Goal: Transaction & Acquisition: Book appointment/travel/reservation

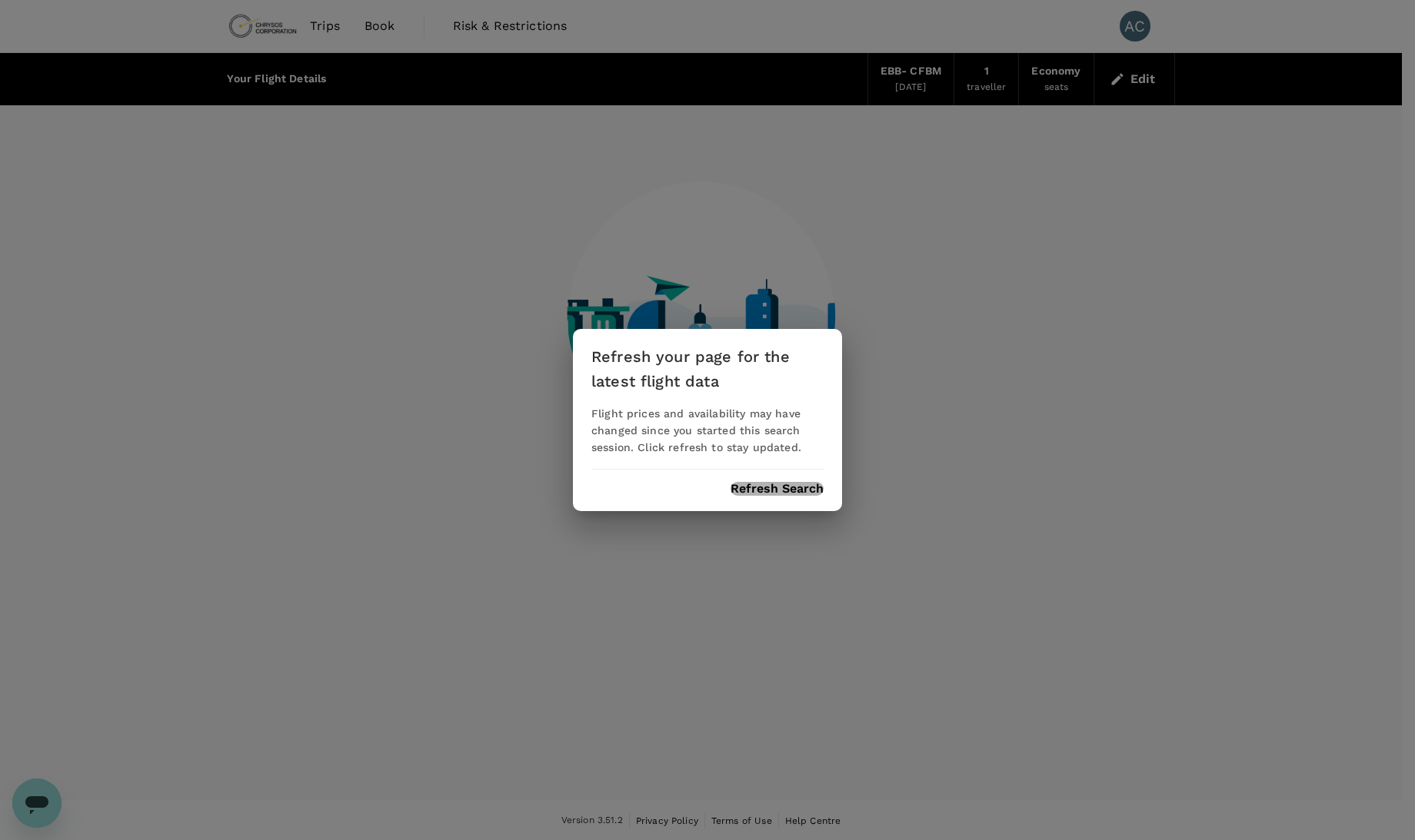
click at [750, 490] on button "Refresh Search" at bounding box center [777, 489] width 93 height 14
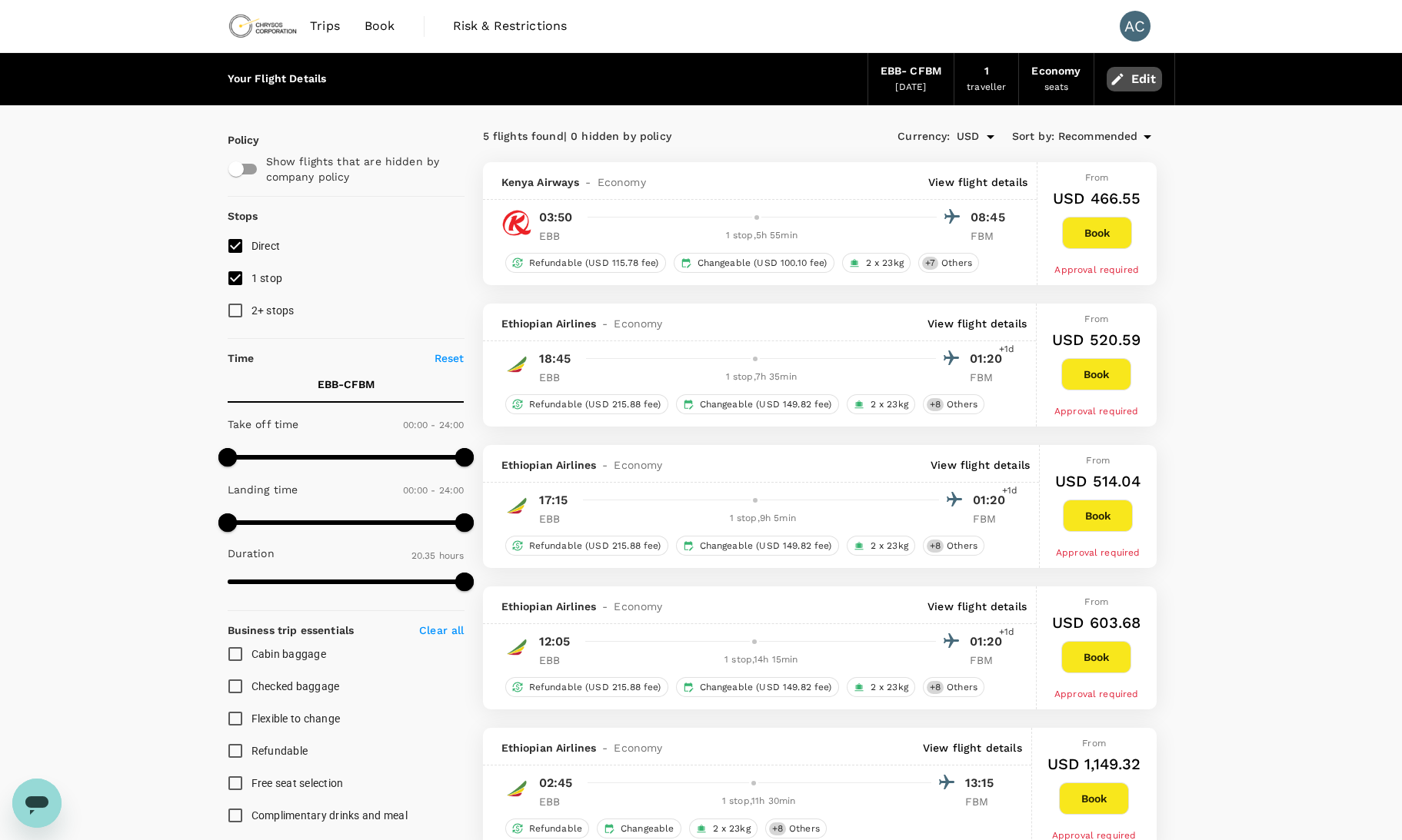
click at [1132, 87] on button "Edit" at bounding box center [1134, 79] width 55 height 25
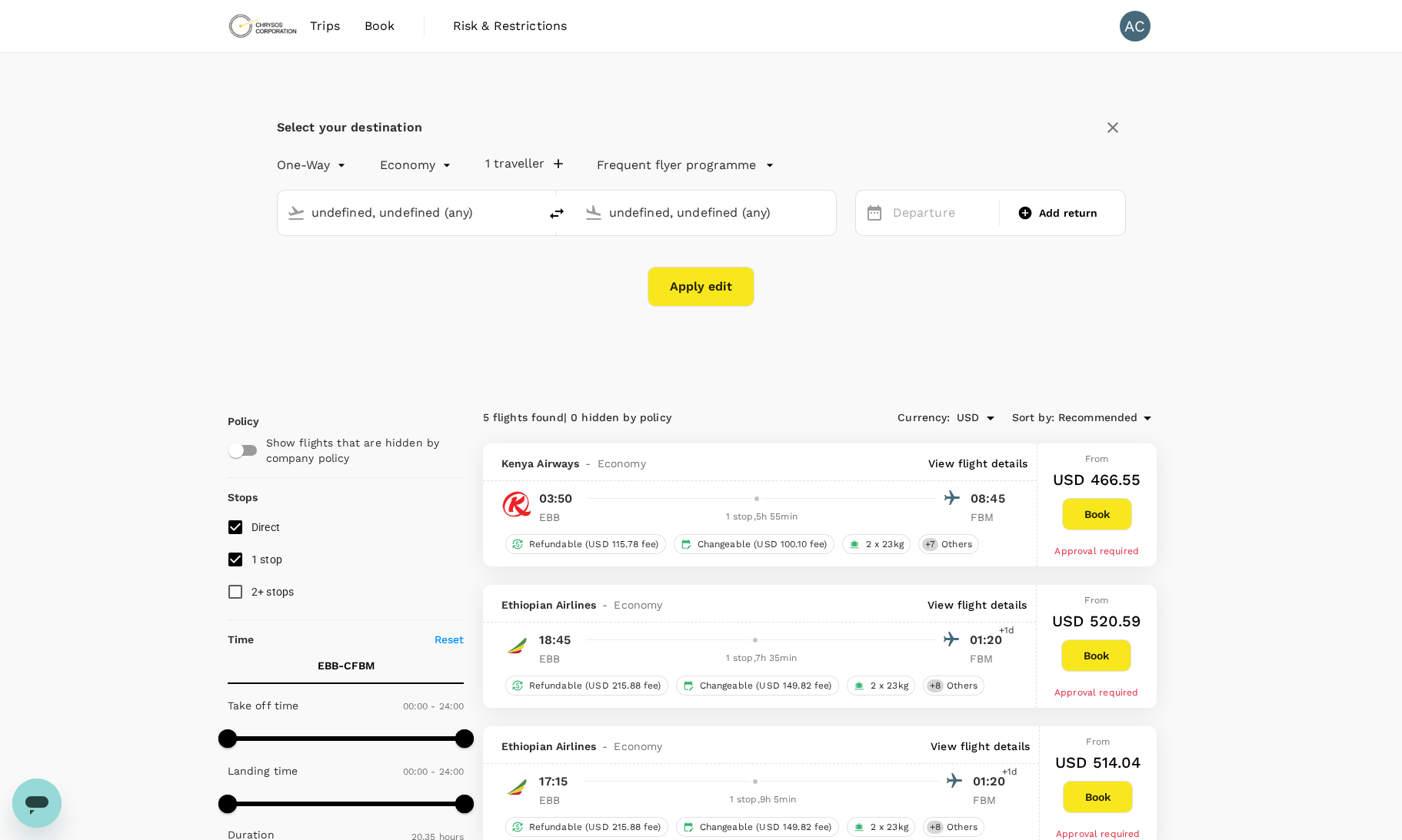
type input "Entebbe Intl (EBB)"
type input "Lubumbashi, [GEOGRAPHIC_DATA] (any)"
type input "Entebbe Intl (EBB)"
type input "Lubumbashi, [GEOGRAPHIC_DATA] (any)"
click at [557, 210] on icon "delete" at bounding box center [556, 213] width 14 height 10
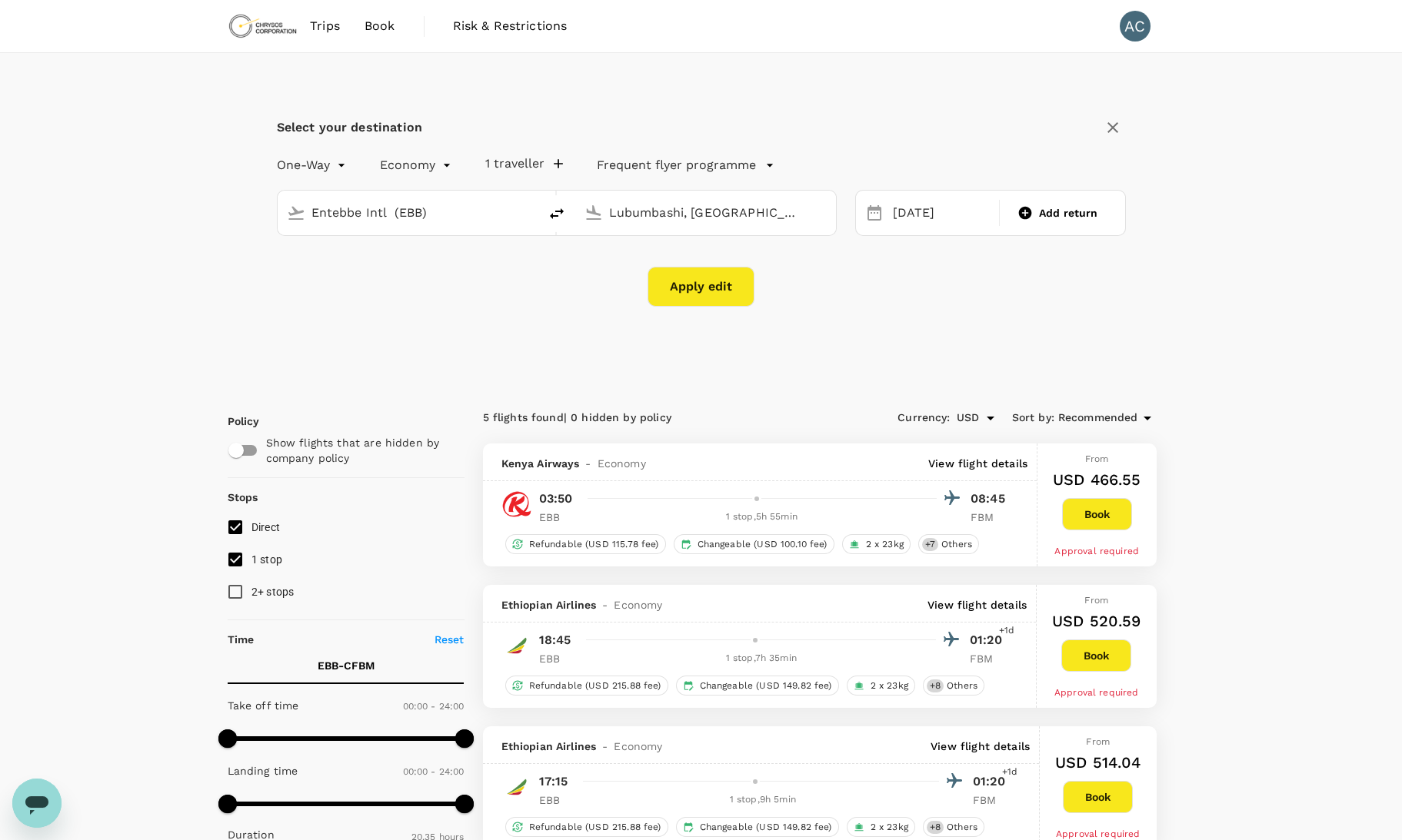
type input "Lubumbashi, [GEOGRAPHIC_DATA] (any)"
type input "Entebbe Intl (EBB)"
click at [959, 216] on div "[DATE]" at bounding box center [941, 213] width 110 height 30
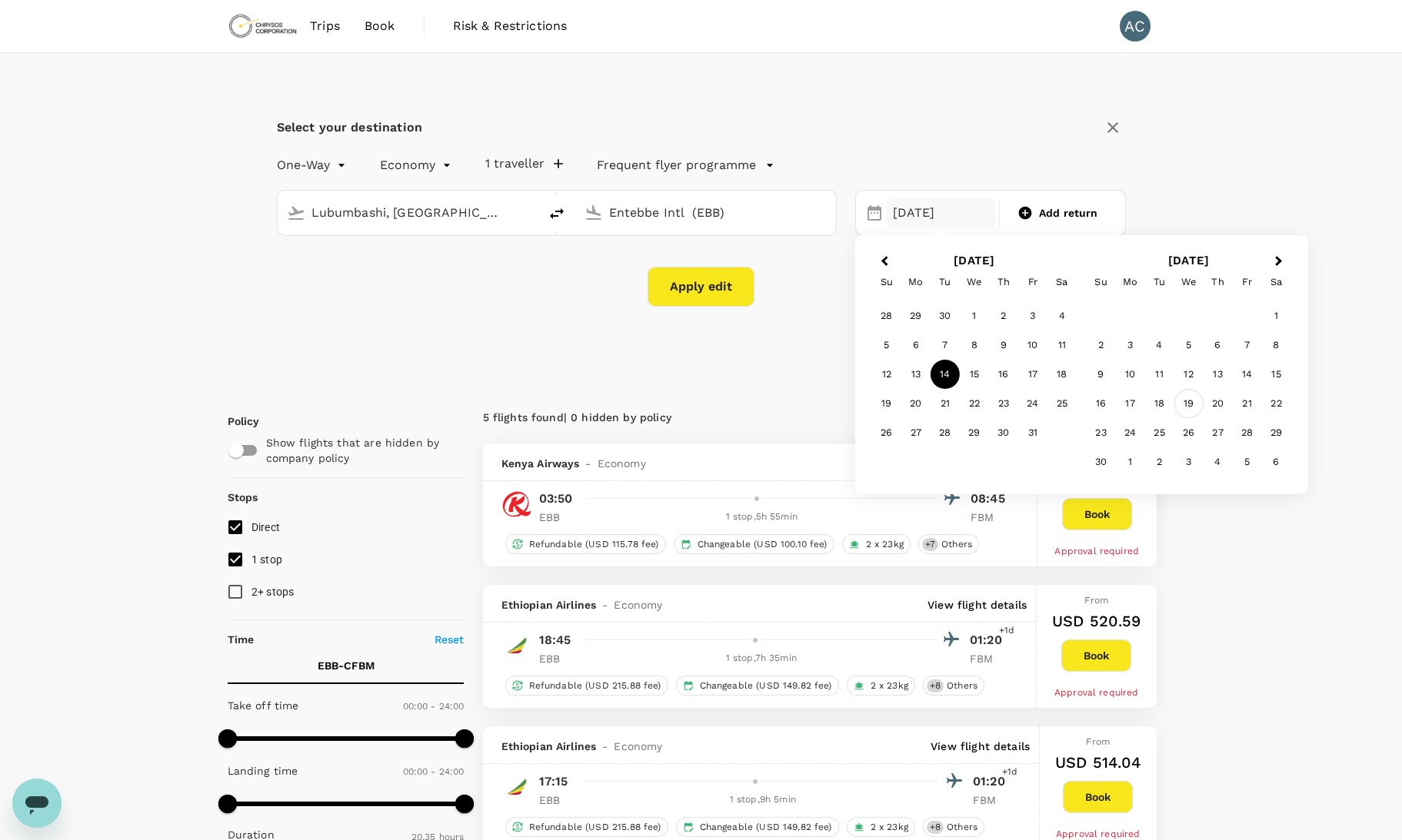
click at [1191, 401] on div "19" at bounding box center [1188, 403] width 30 height 30
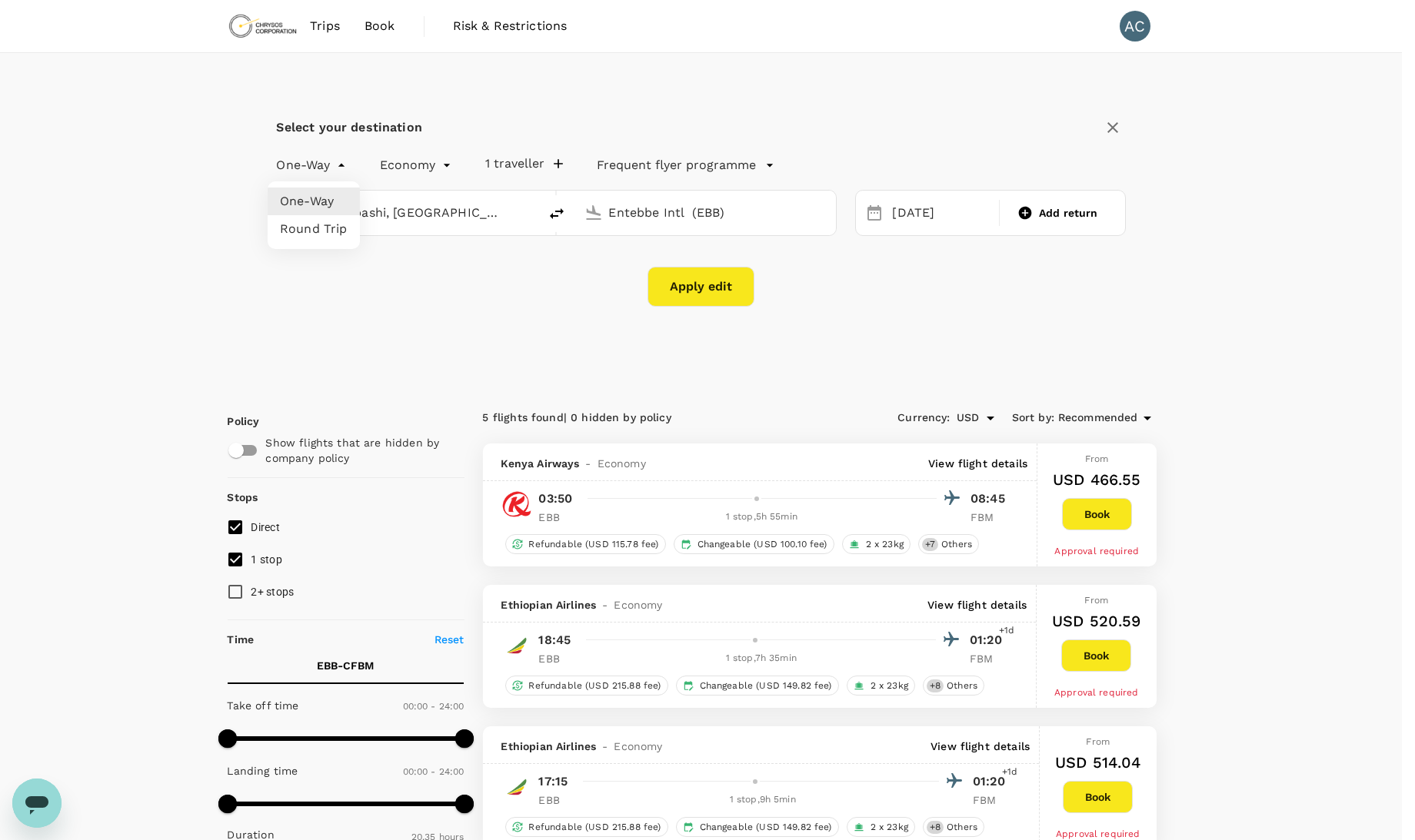
click at [338, 169] on body "Trips Book Risk & Restrictions AC Select your destination One-Way oneway Econom…" at bounding box center [708, 791] width 1415 height 1583
click at [323, 227] on li "Round Trip" at bounding box center [313, 229] width 92 height 28
type input "roundtrip"
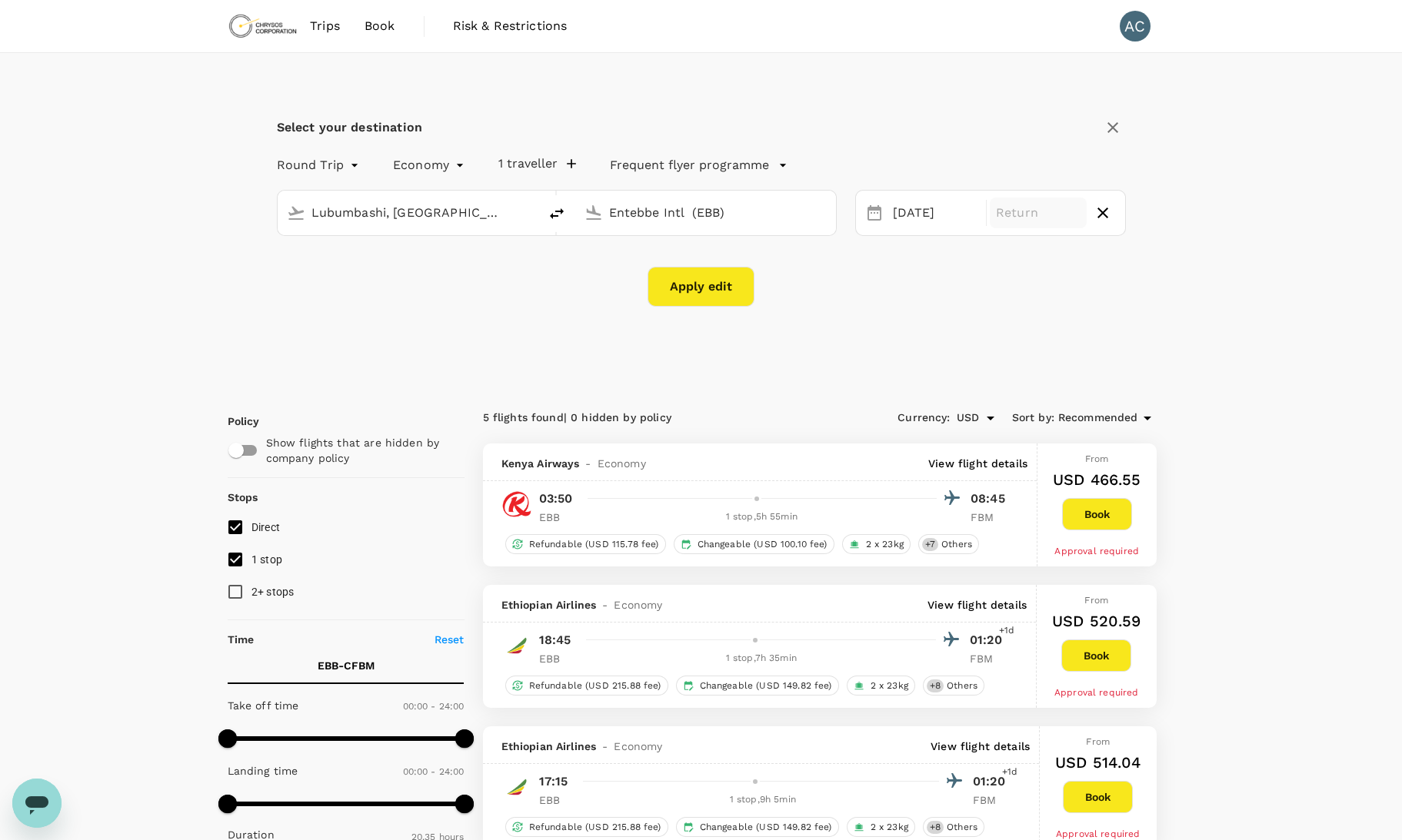
click at [1028, 215] on p "Return" at bounding box center [1039, 213] width 85 height 18
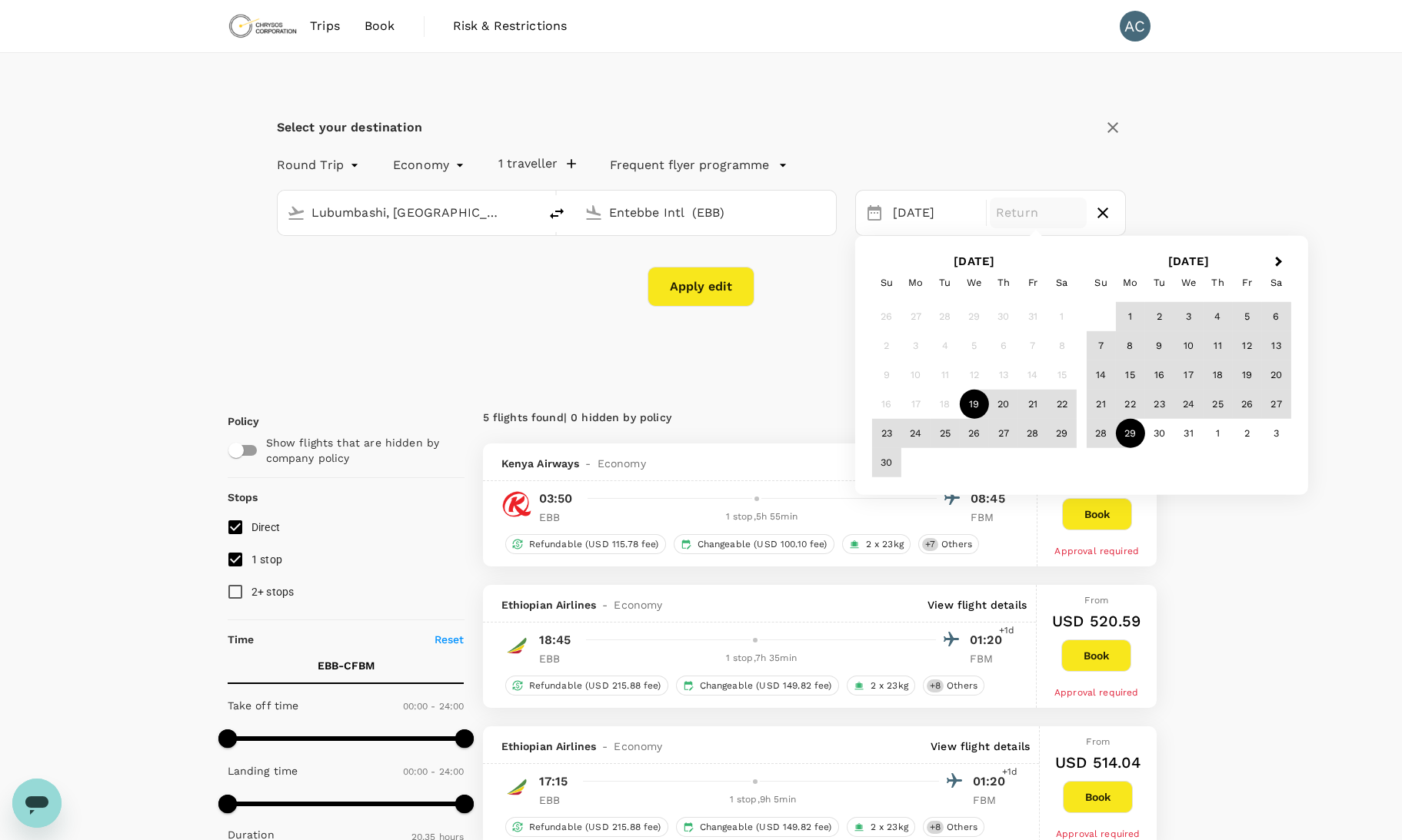
click at [1132, 434] on div "29" at bounding box center [1130, 434] width 30 height 30
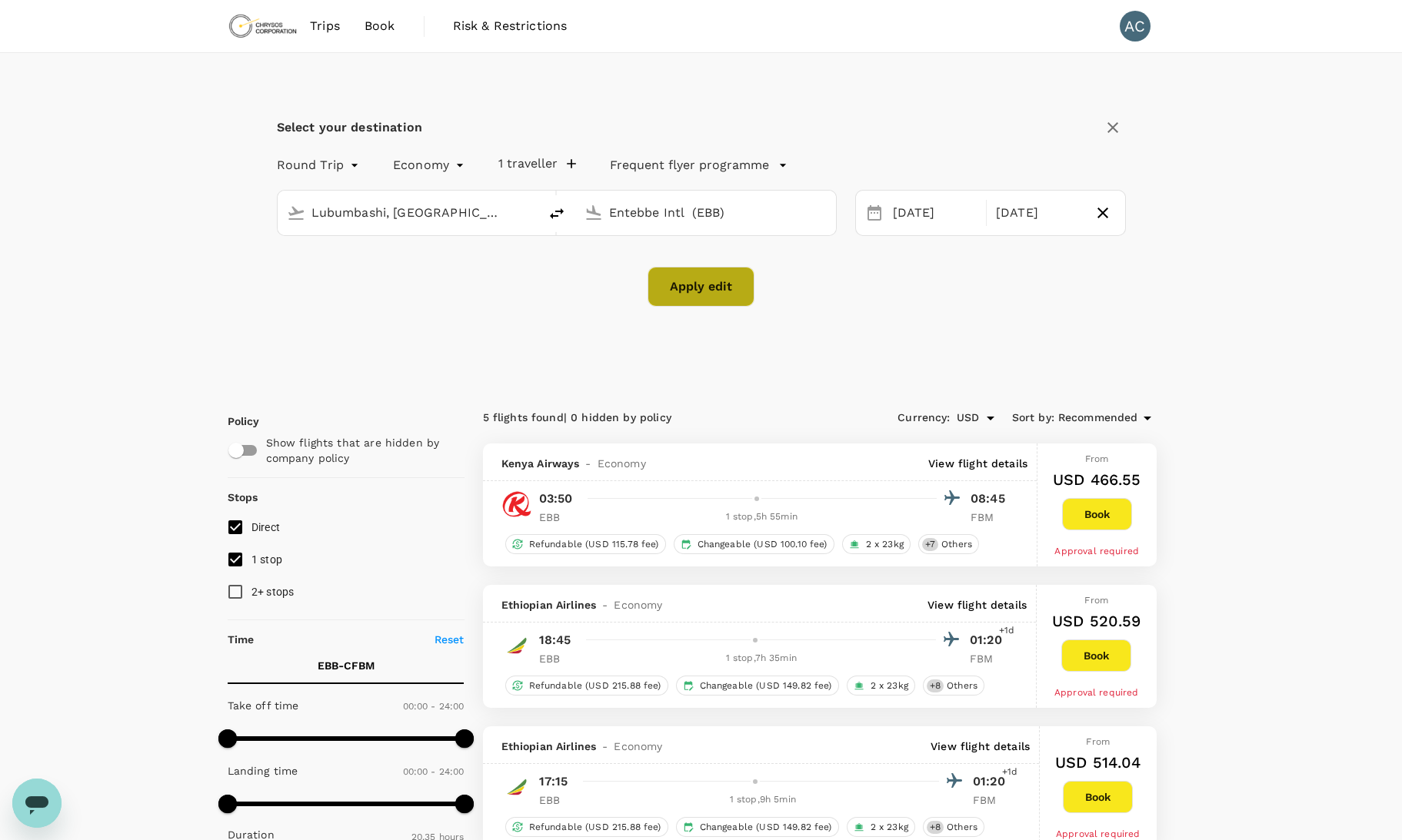
click at [704, 282] on button "Apply edit" at bounding box center [701, 286] width 107 height 40
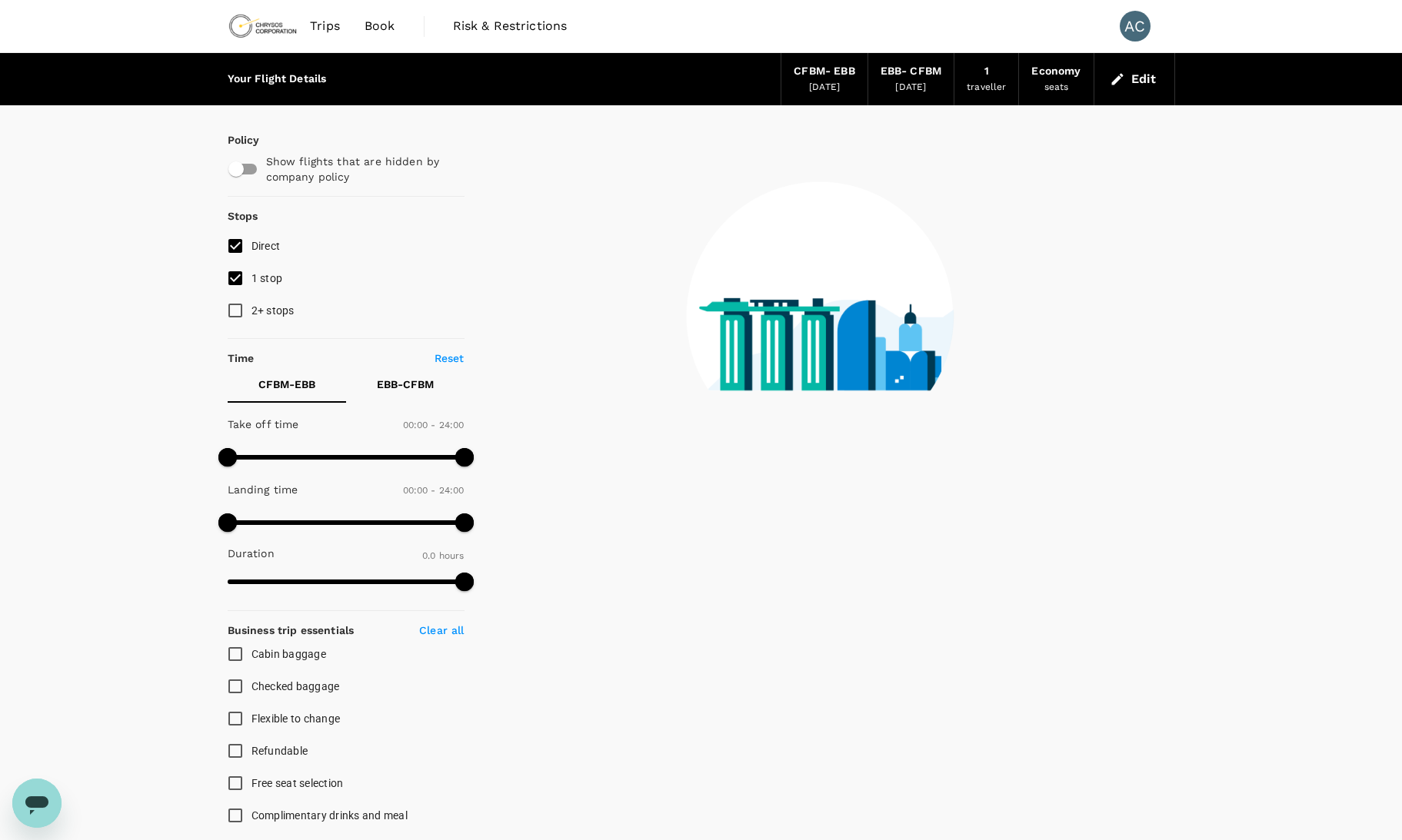
checkbox input "true"
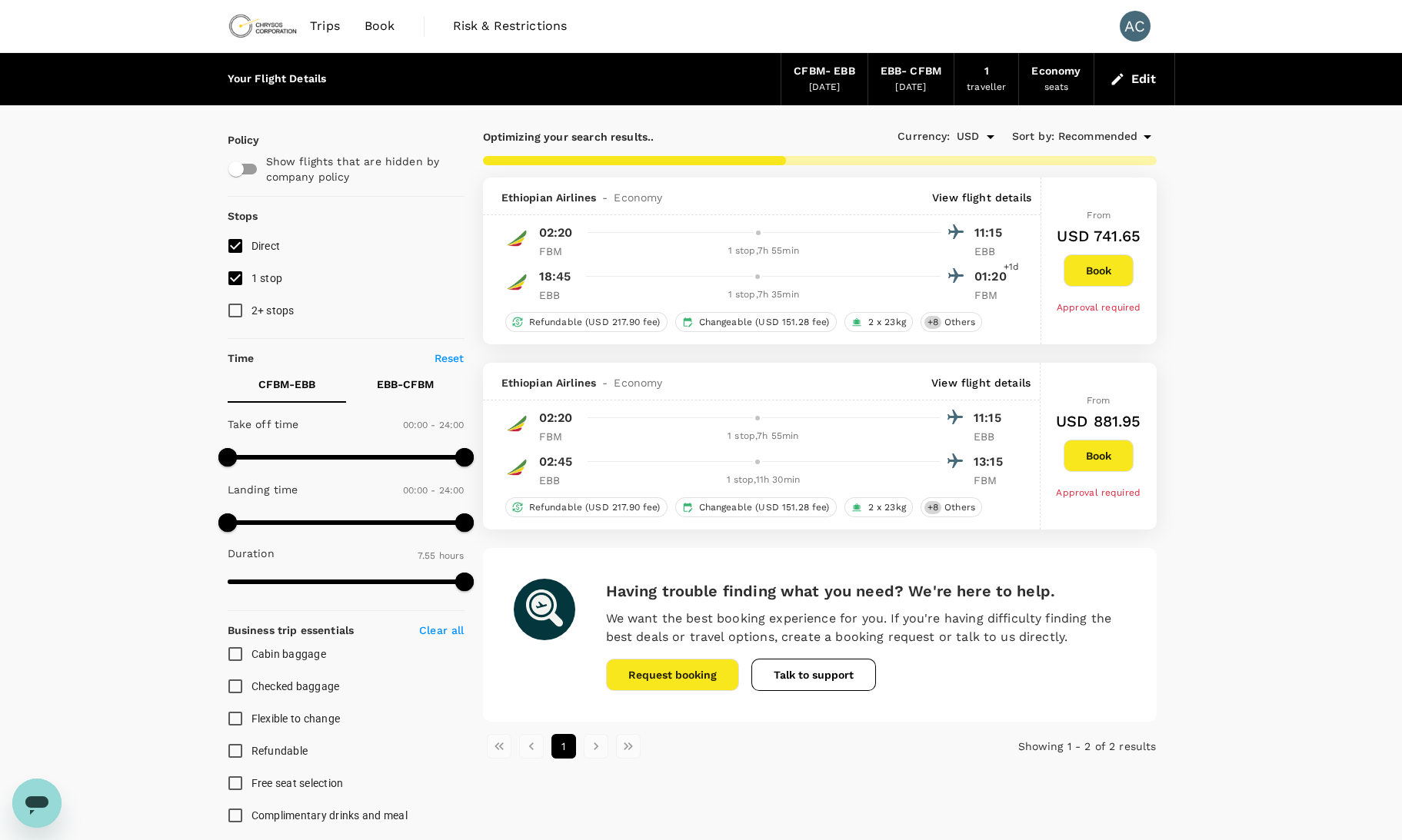
type input "1345"
checkbox input "false"
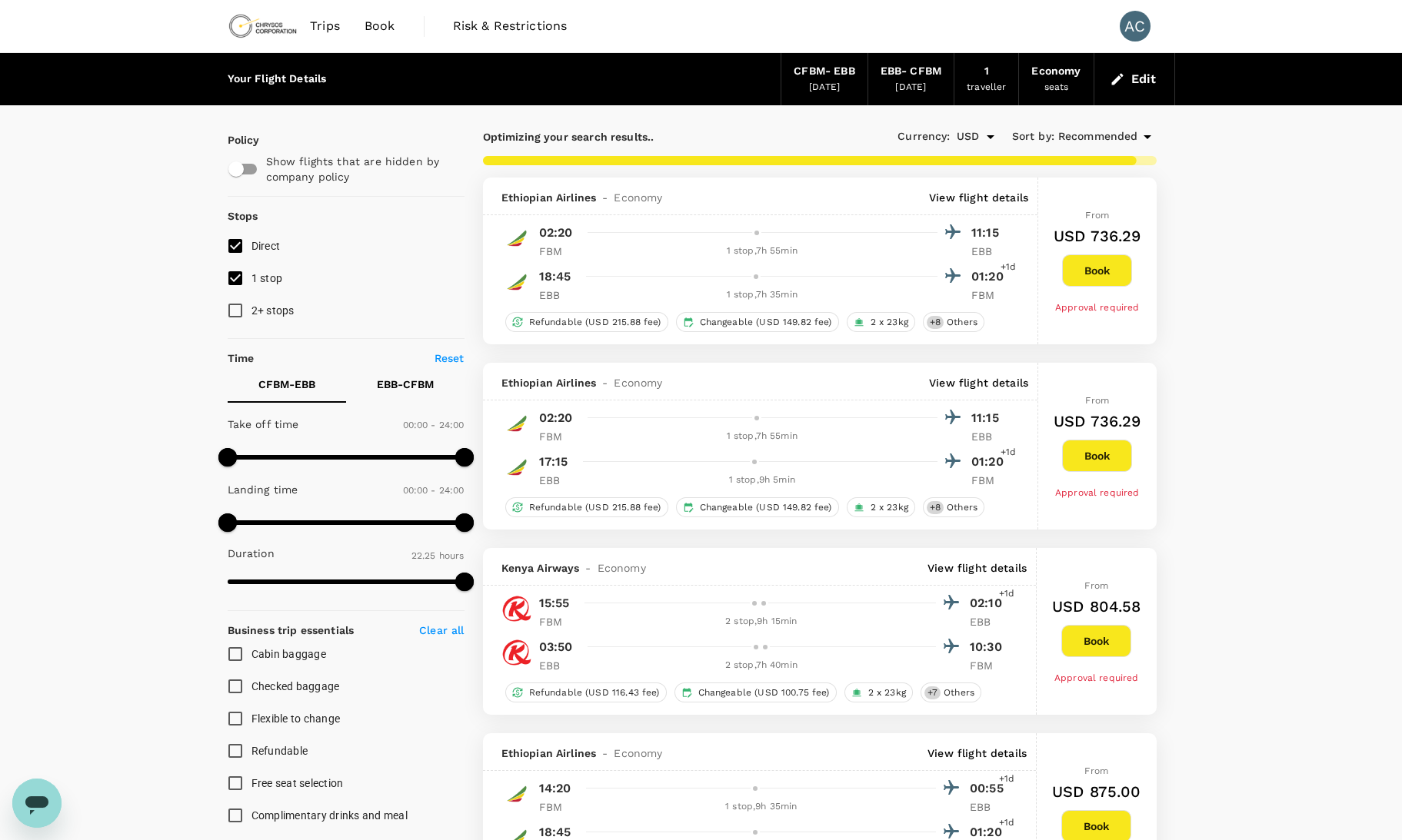
type input "2855"
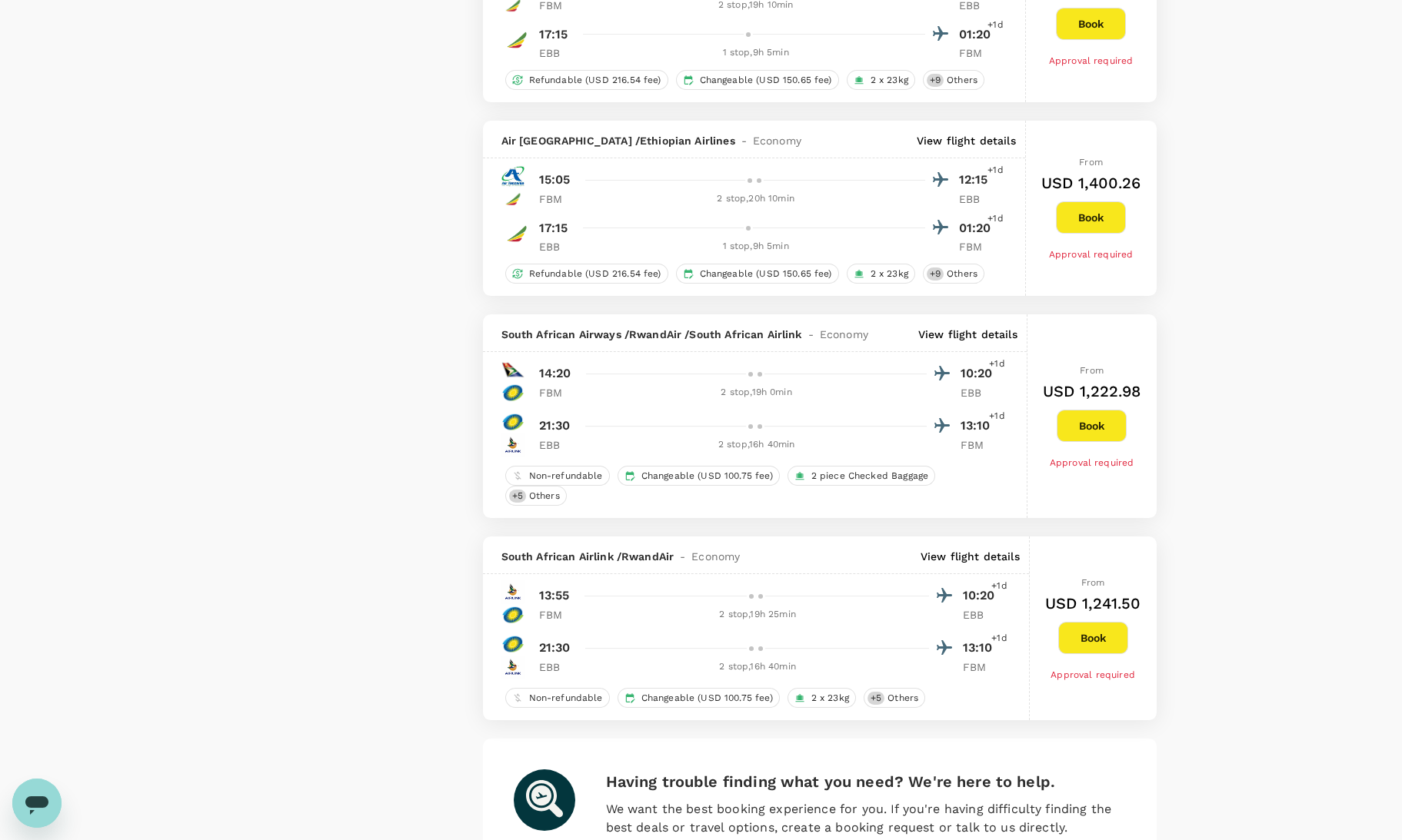
scroll to position [3402, 0]
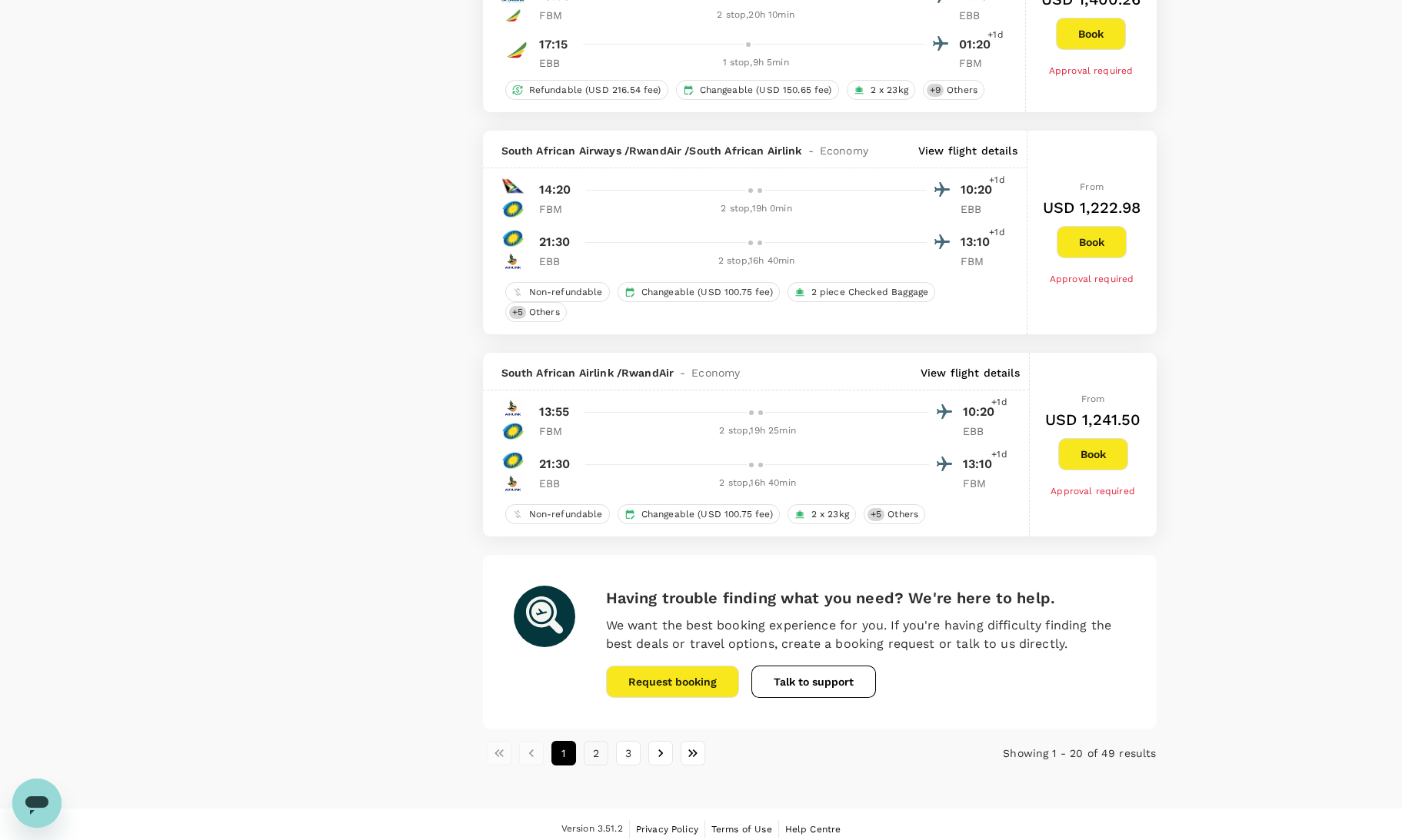
click at [602, 744] on button "2" at bounding box center [595, 753] width 25 height 25
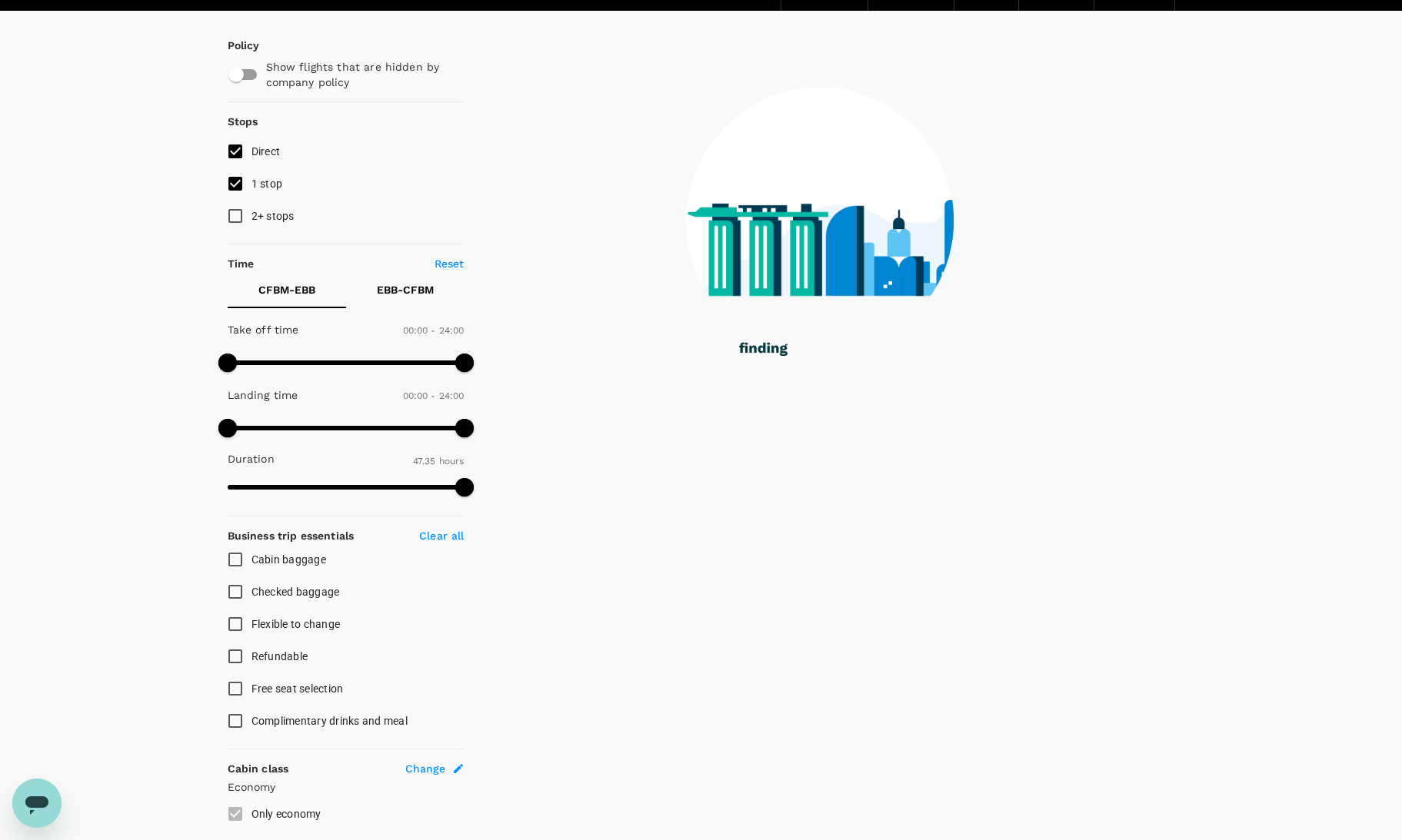
scroll to position [0, 0]
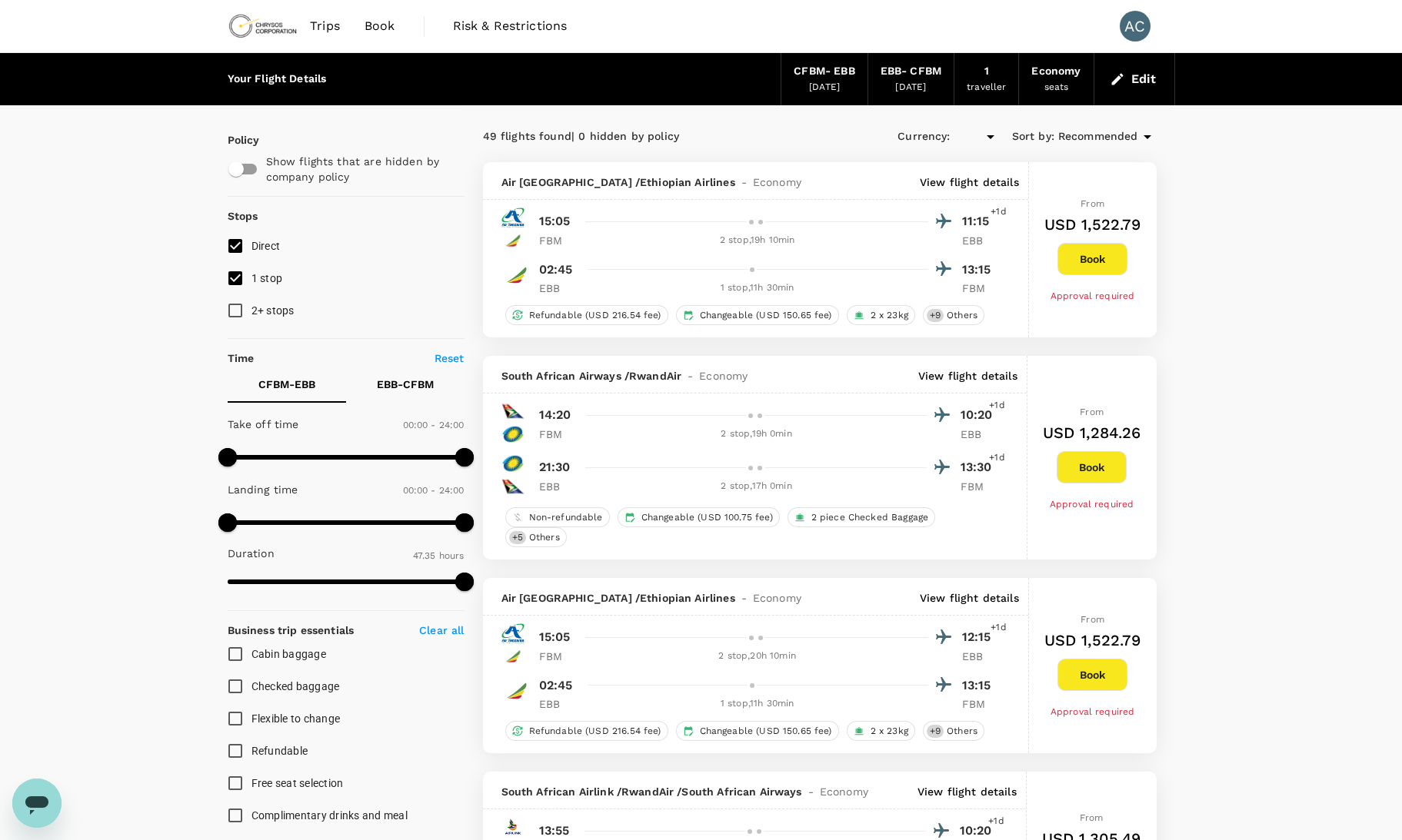
type input "USD"
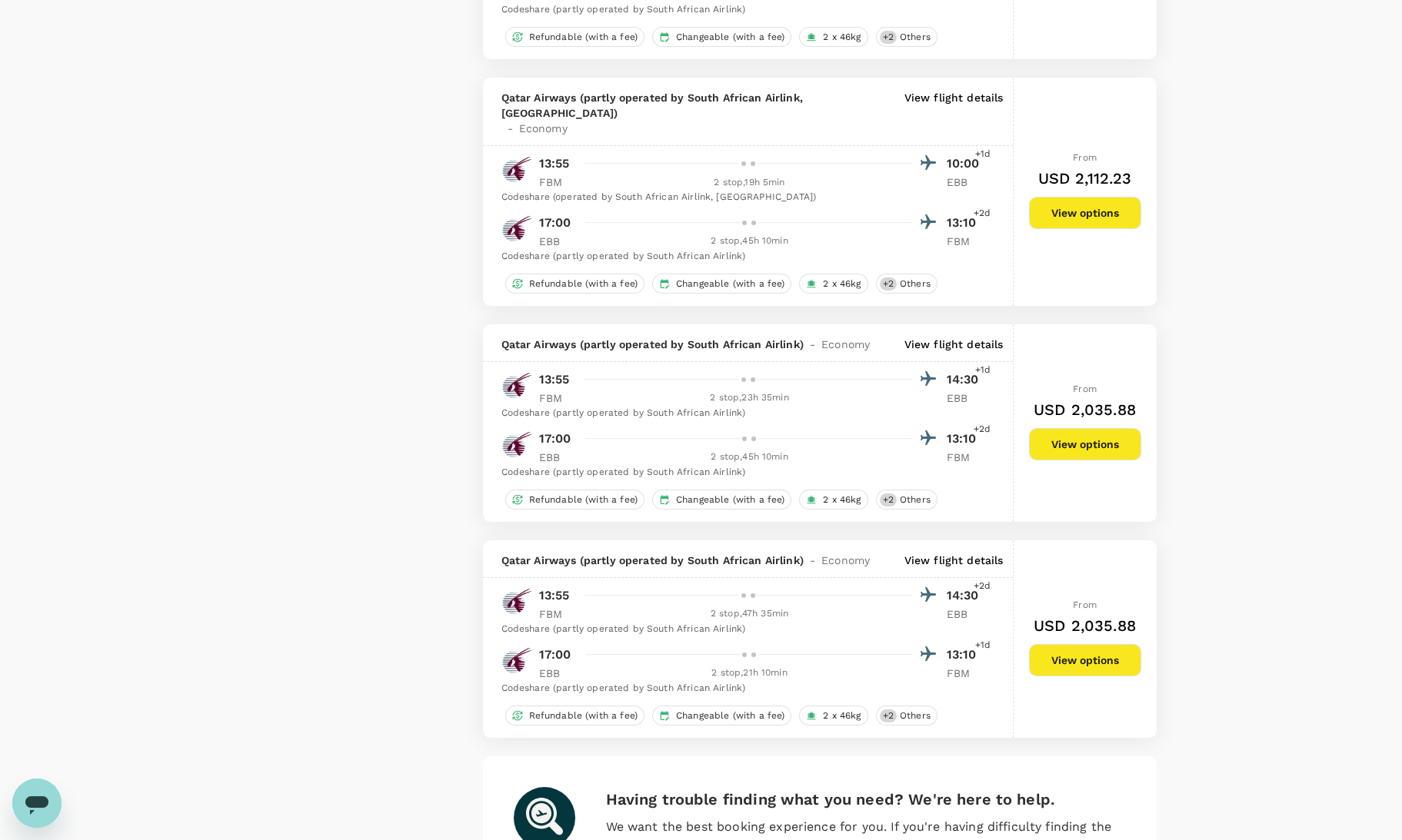
scroll to position [4008, 0]
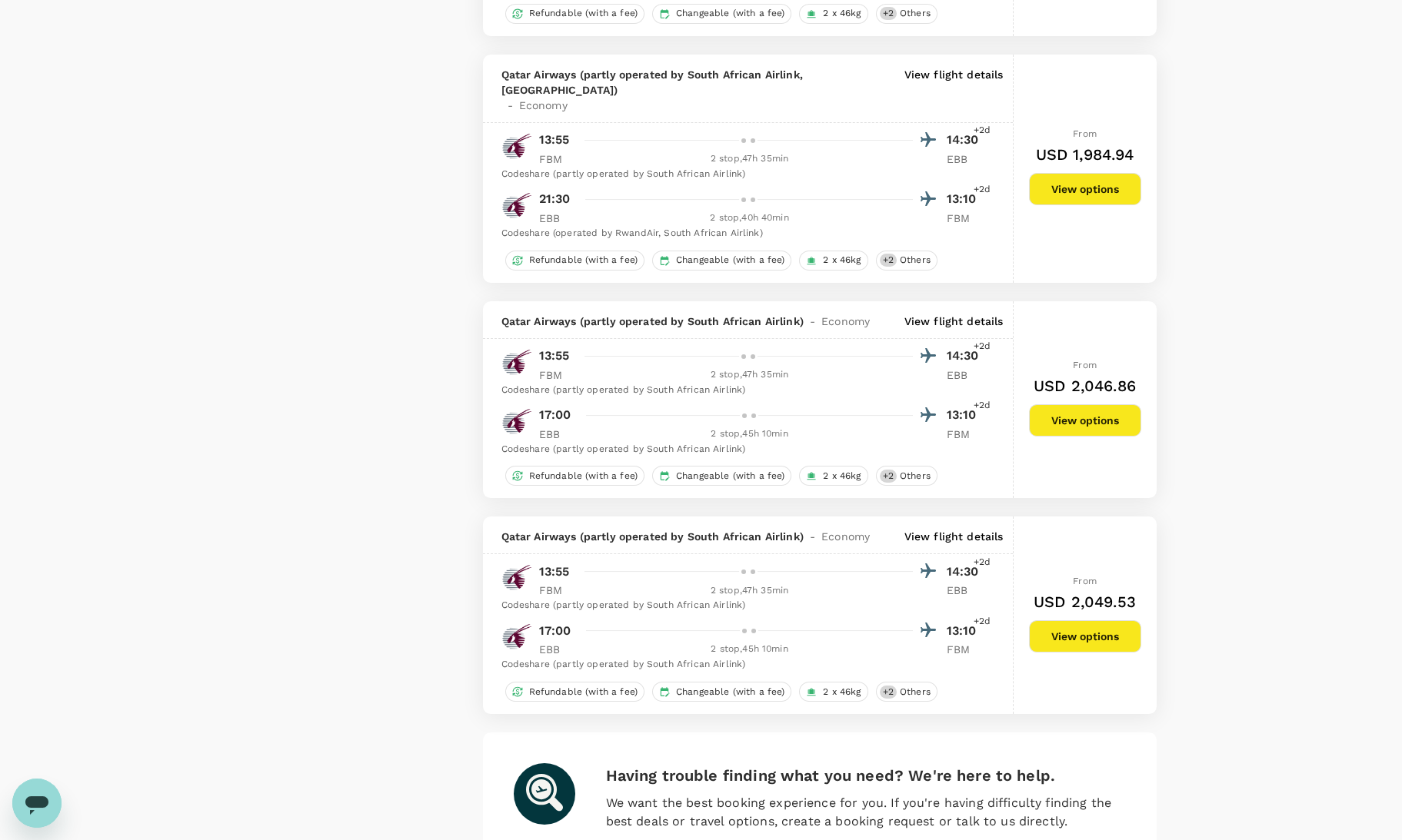
scroll to position [1648, 0]
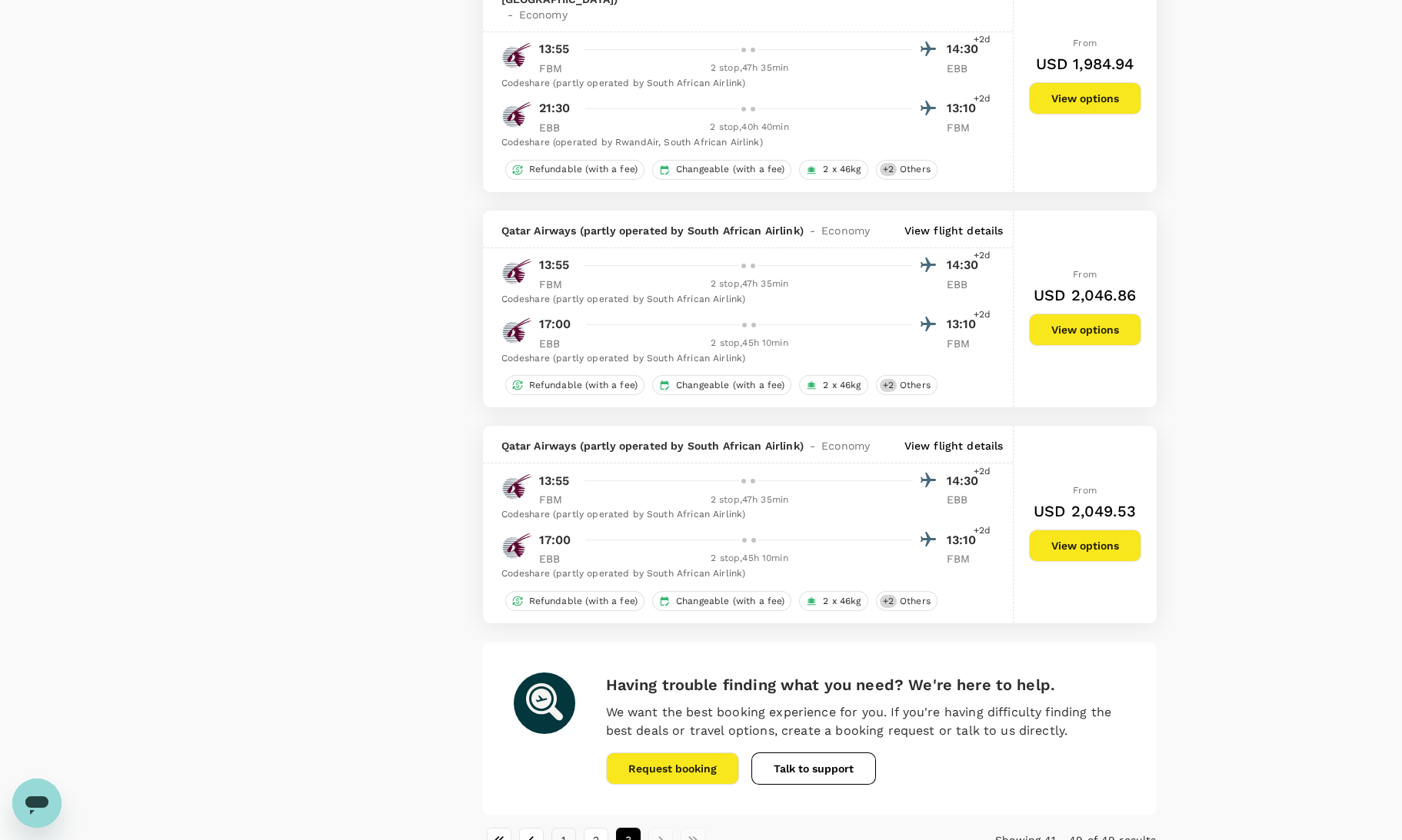
click at [564, 828] on button "1" at bounding box center [563, 840] width 25 height 25
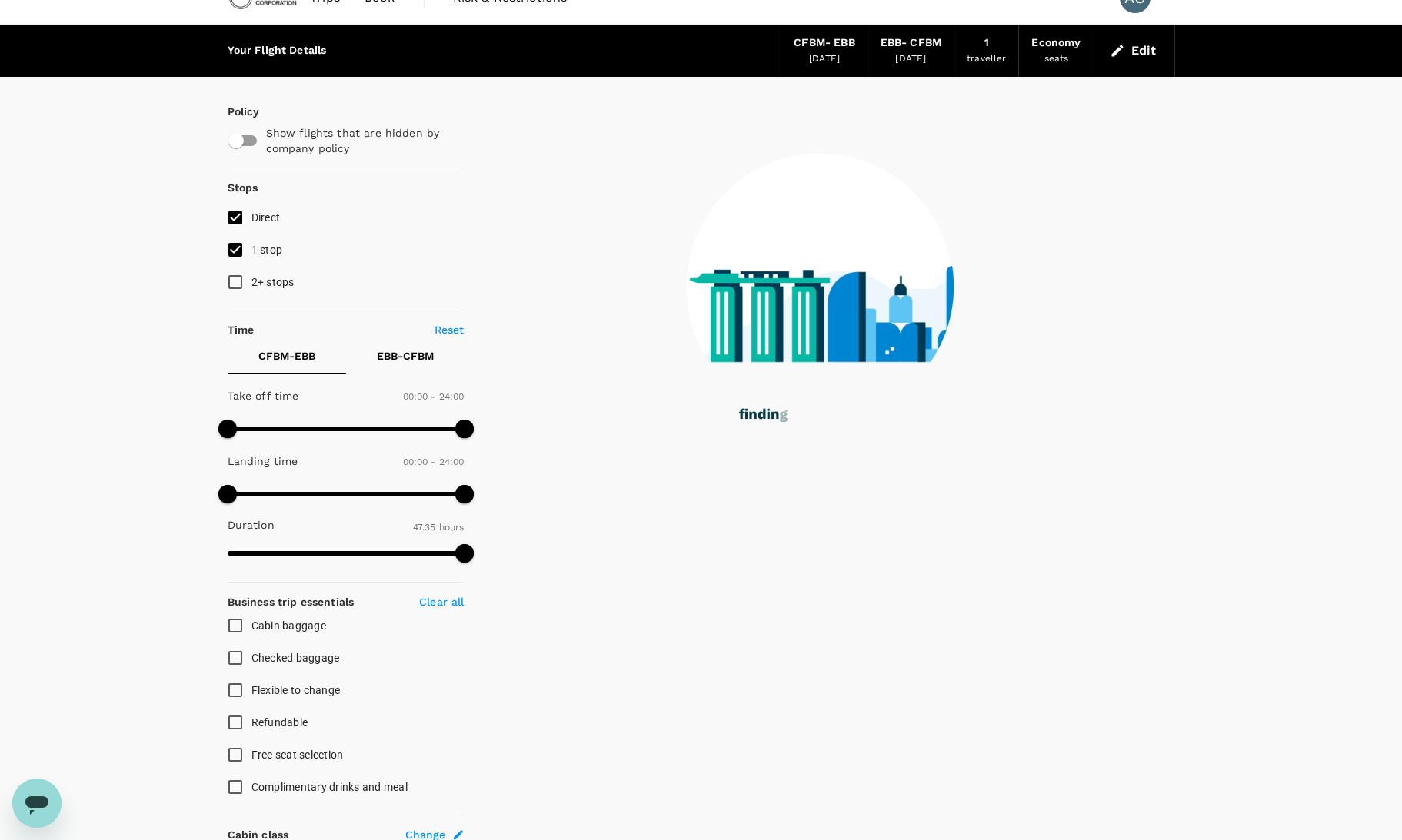
scroll to position [0, 0]
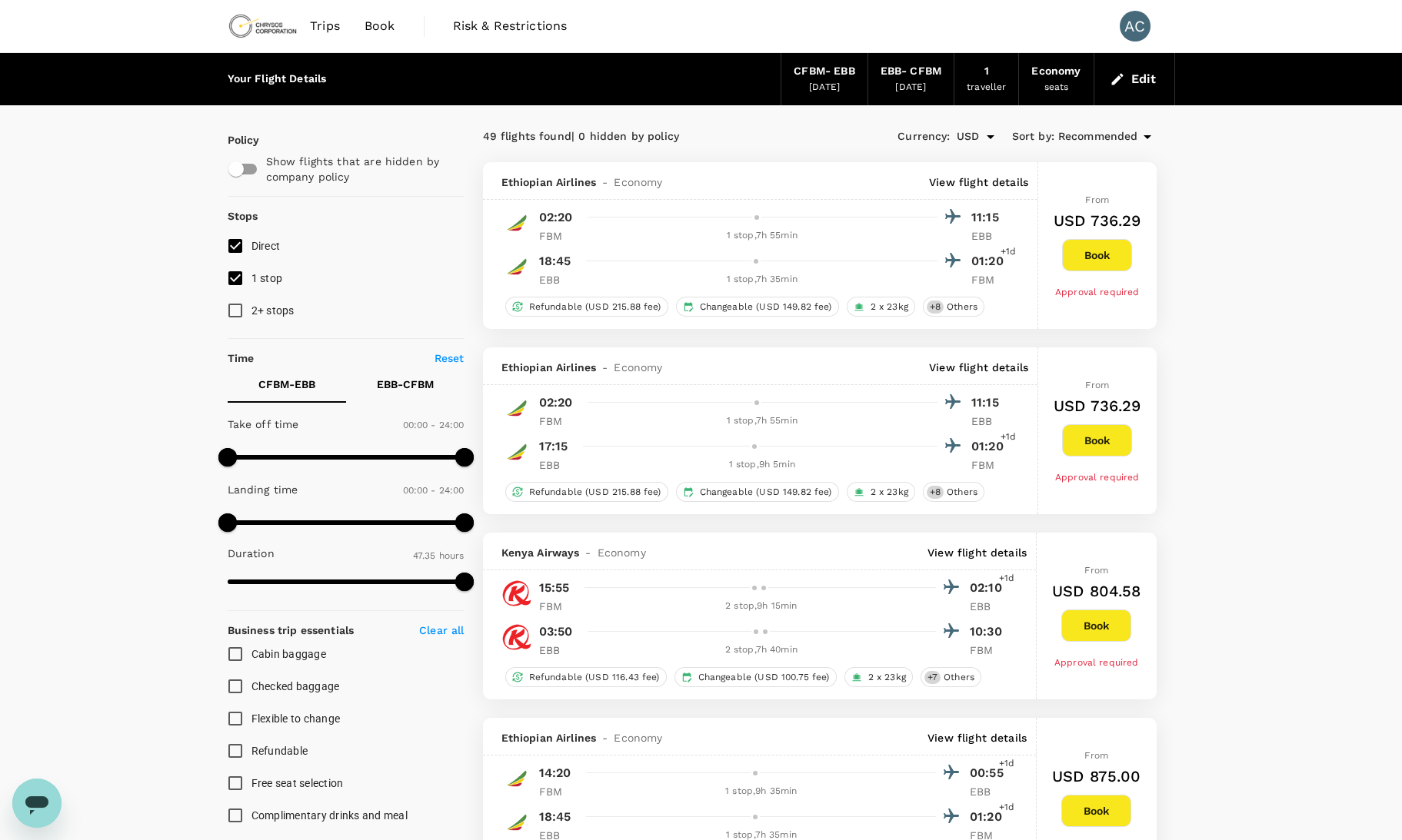
click at [316, 581] on span at bounding box center [346, 582] width 237 height 23
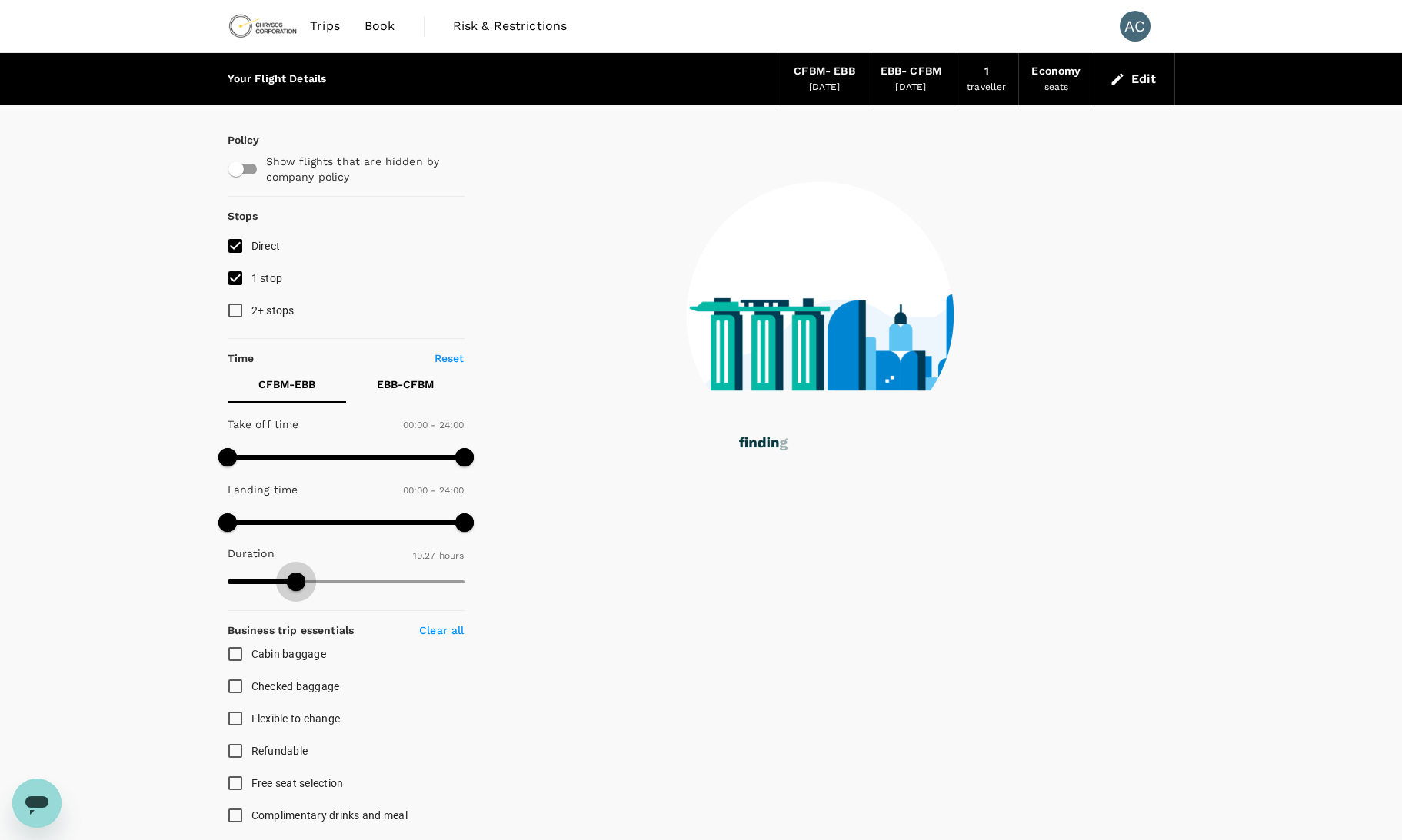
click at [296, 578] on span at bounding box center [346, 582] width 237 height 23
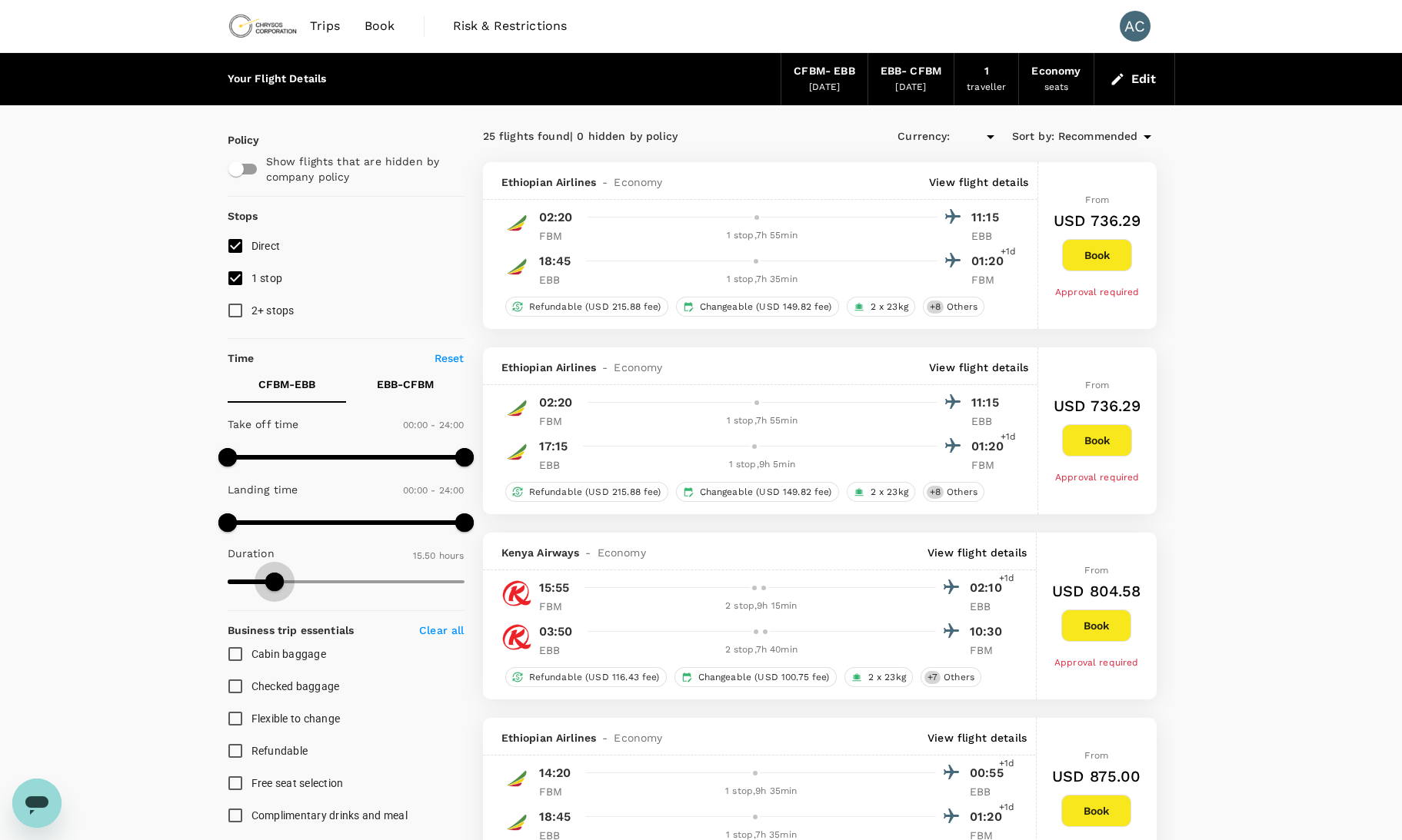
type input "927"
type input "USD"
type input "835"
drag, startPoint x: 296, startPoint y: 578, endPoint x: 263, endPoint y: 573, distance: 33.4
click at [263, 573] on span at bounding box center [262, 582] width 18 height 18
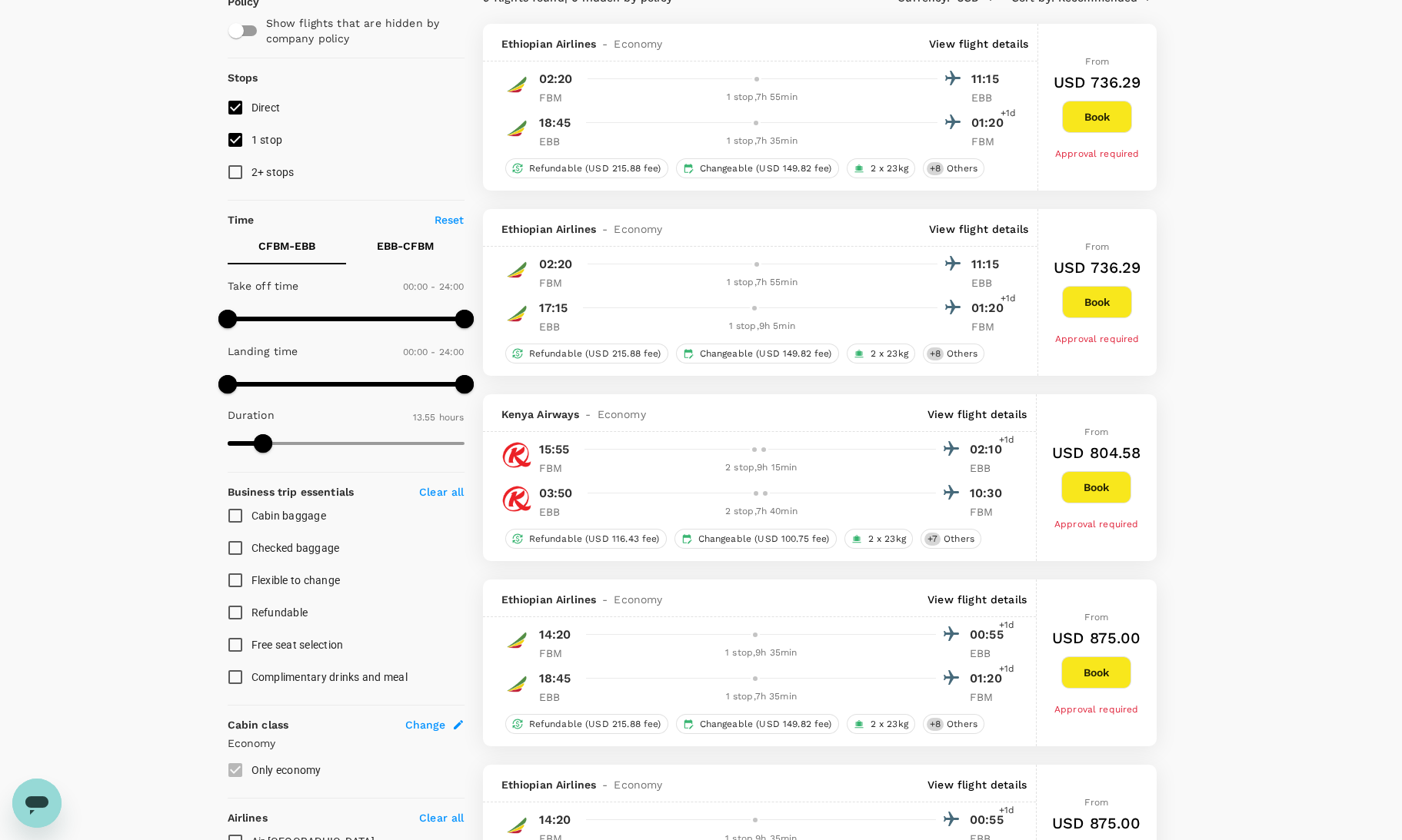
scroll to position [55, 0]
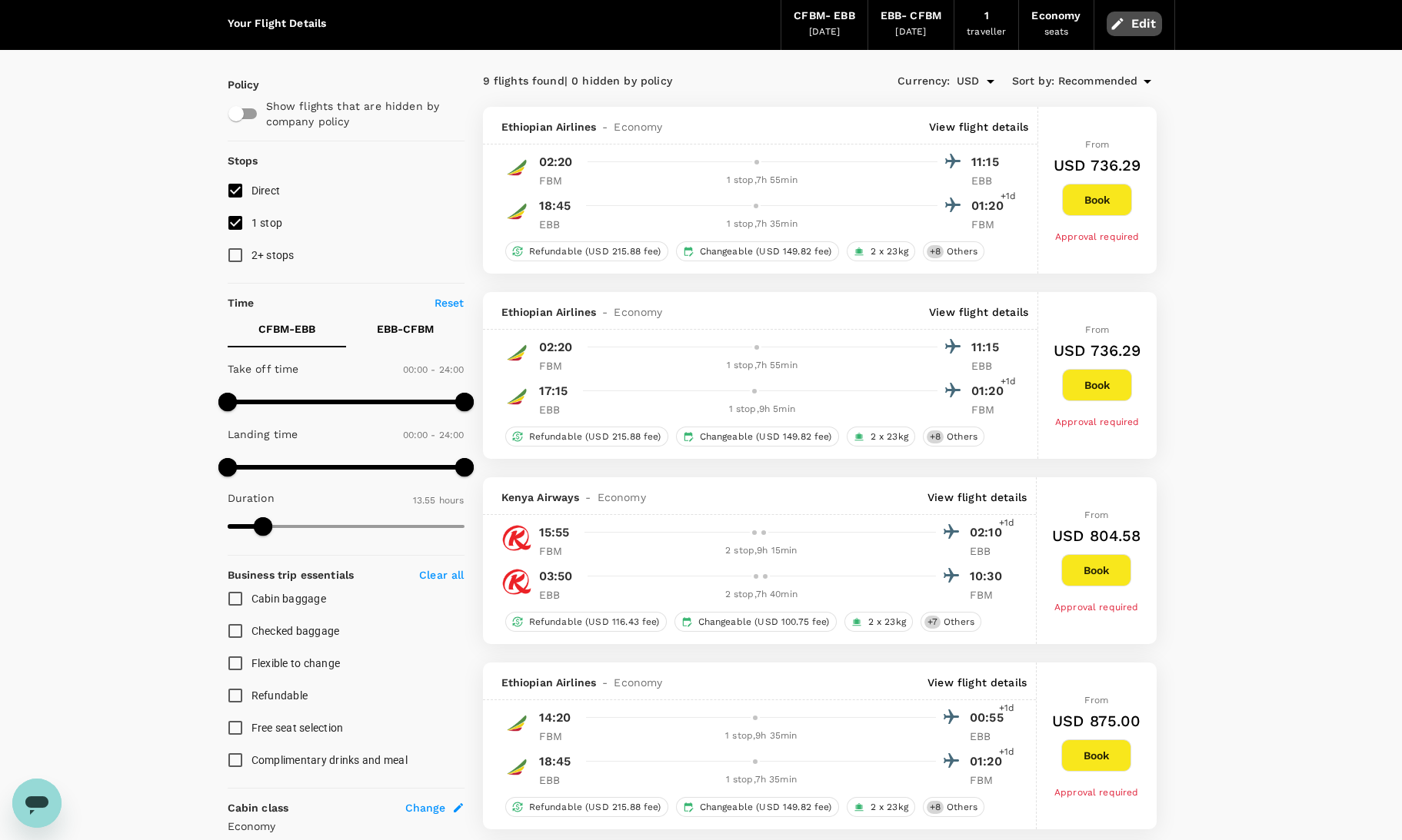
click at [1137, 20] on button "Edit" at bounding box center [1134, 23] width 55 height 25
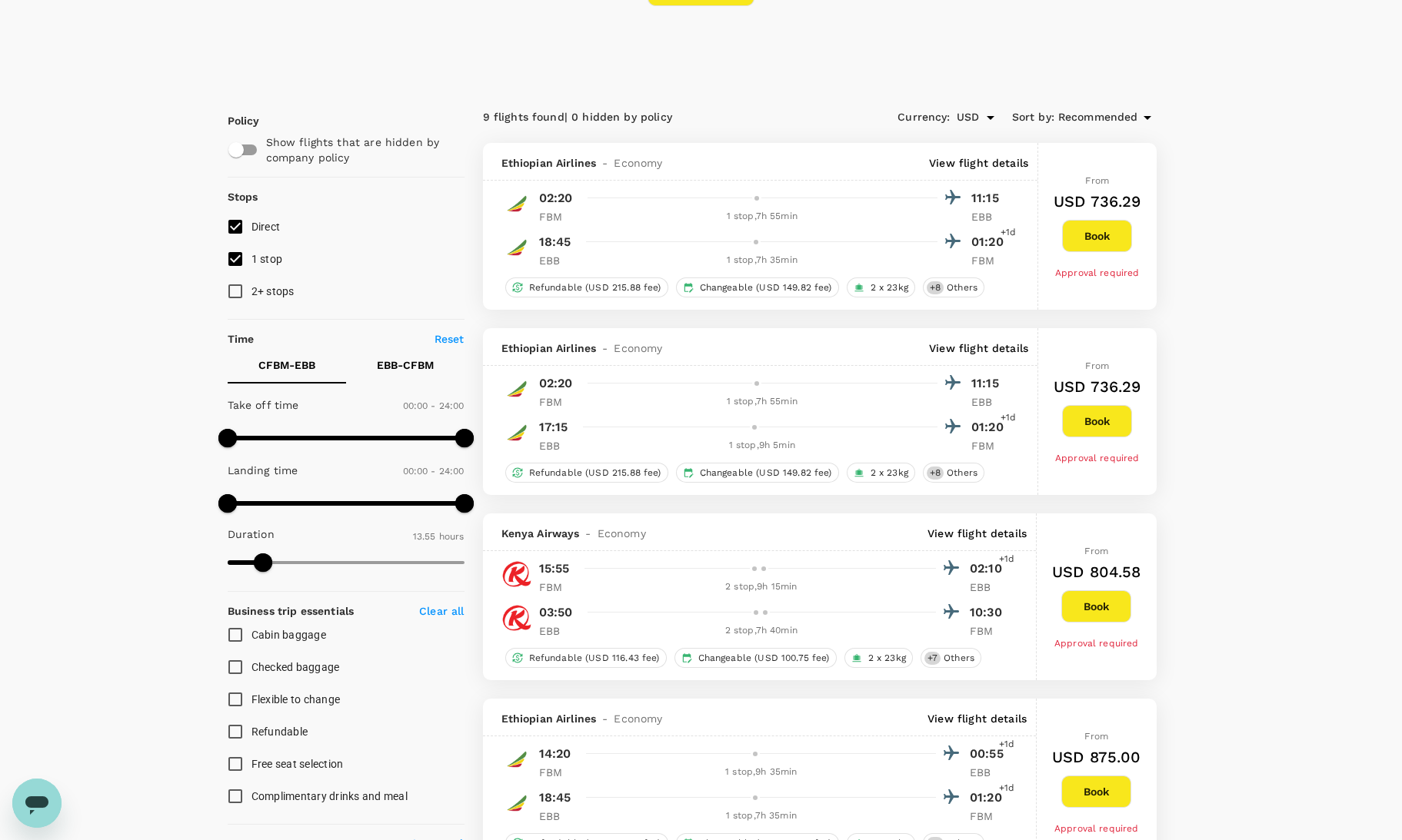
type input "Lubumbashi, [GEOGRAPHIC_DATA] (any)"
type input "Entebbe Intl (EBB)"
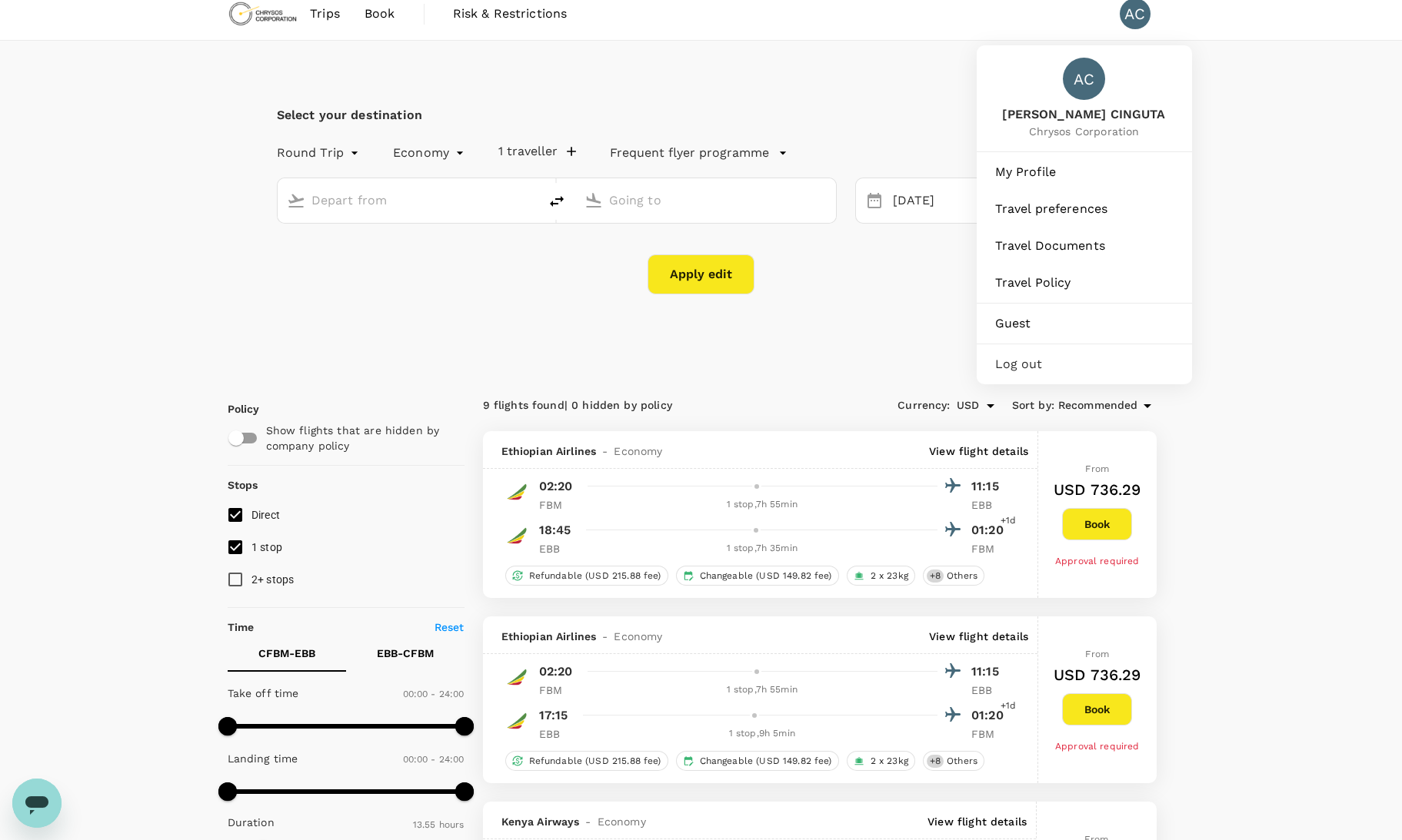
scroll to position [0, 0]
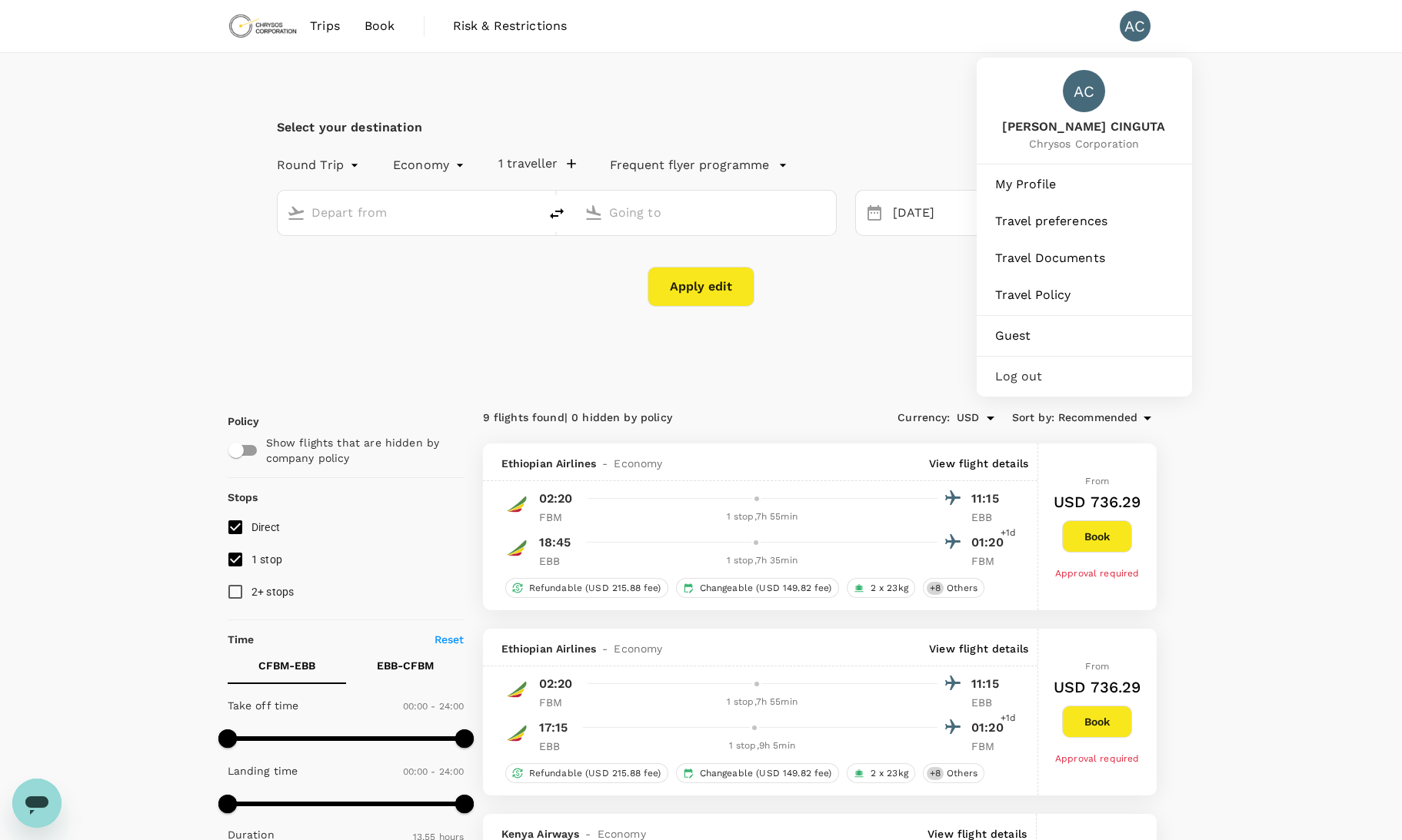
type input "Lubumbashi, [GEOGRAPHIC_DATA] (any)"
type input "Entebbe Intl (EBB)"
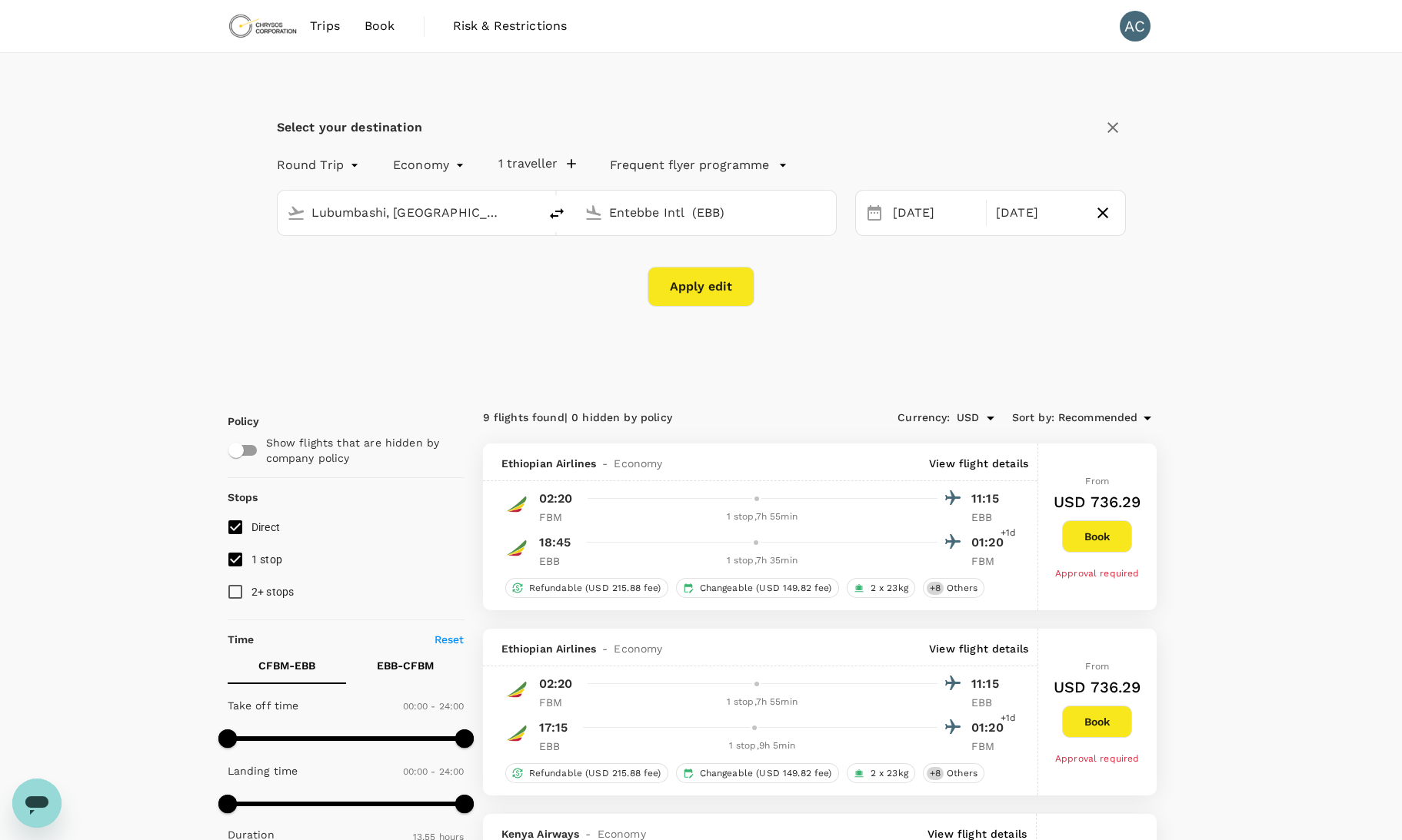
click at [915, 108] on div "Select your destination Round Trip roundtrip Economy economy 1 traveller Freque…" at bounding box center [701, 219] width 947 height 334
click at [1046, 210] on div "[DATE]" at bounding box center [1038, 213] width 97 height 30
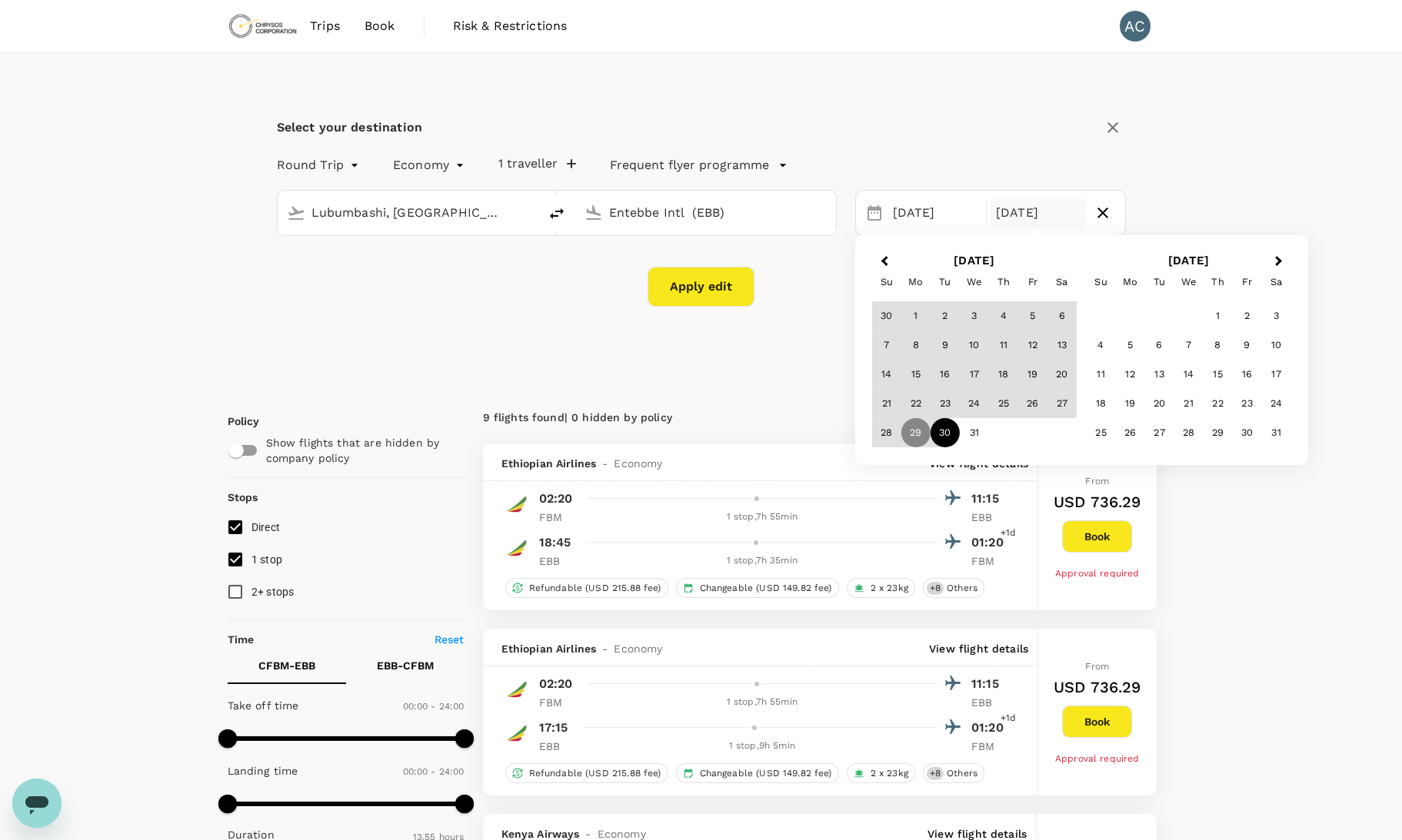
click at [948, 430] on div "30" at bounding box center [945, 433] width 30 height 30
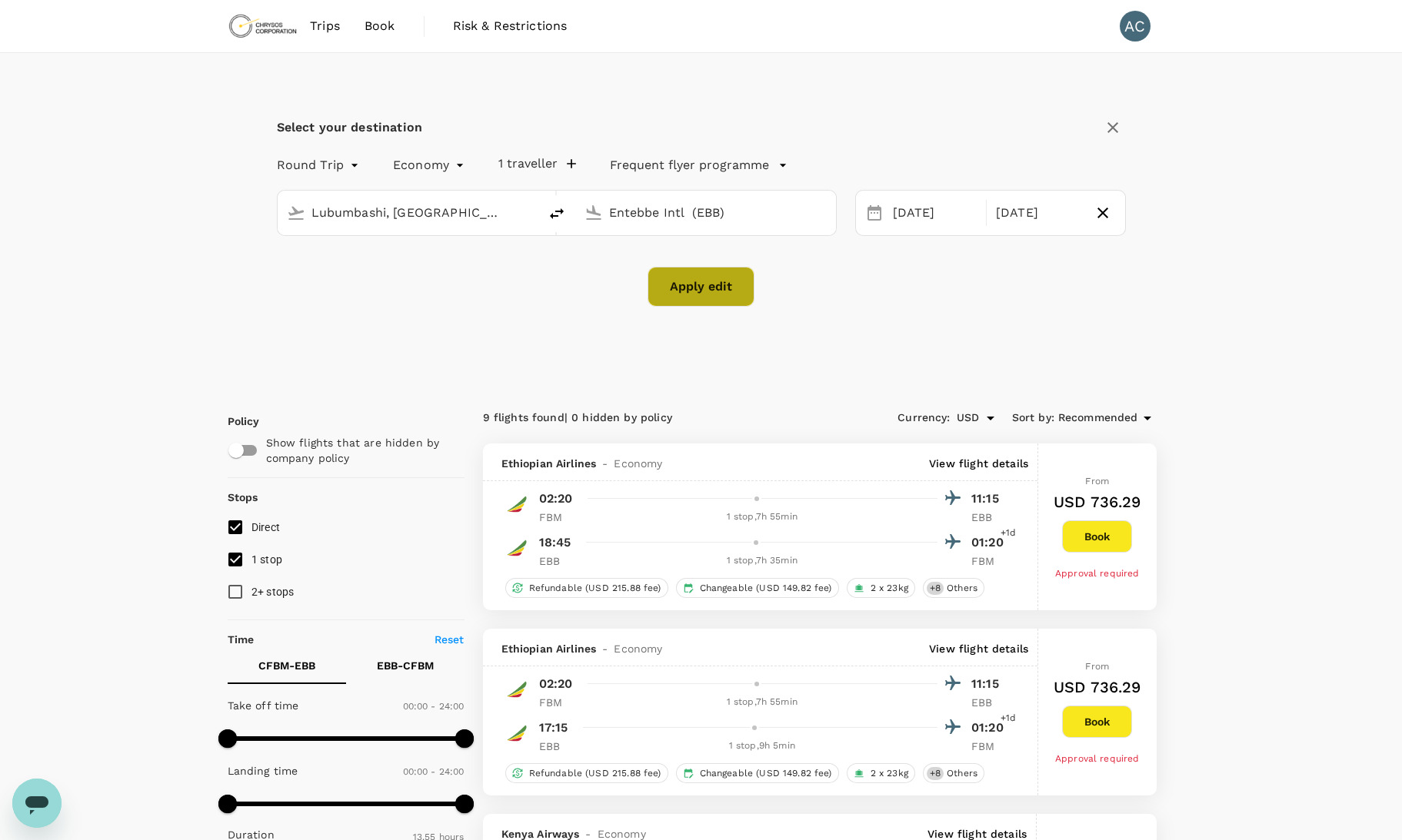
click at [718, 286] on button "Apply edit" at bounding box center [701, 286] width 107 height 40
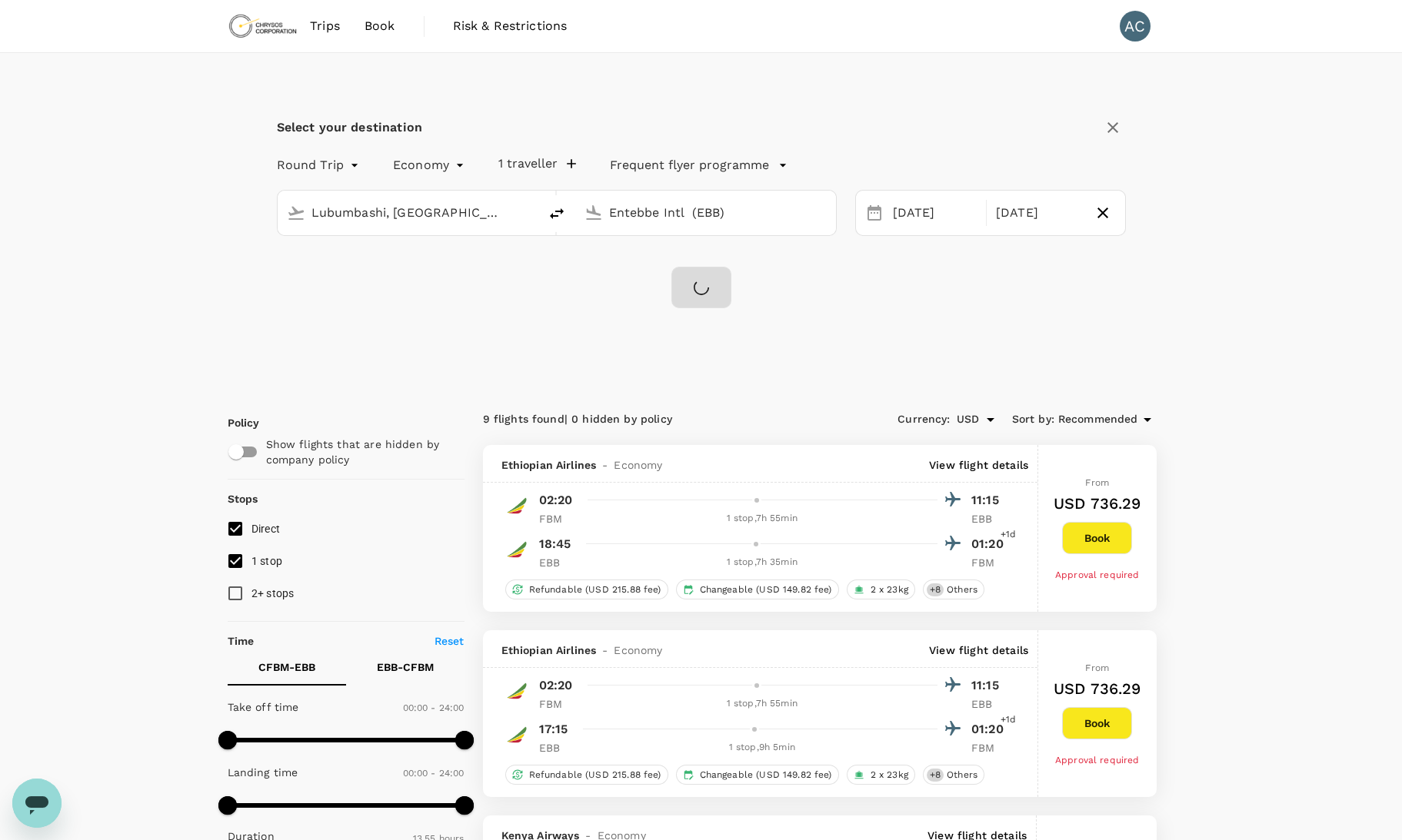
checkbox input "false"
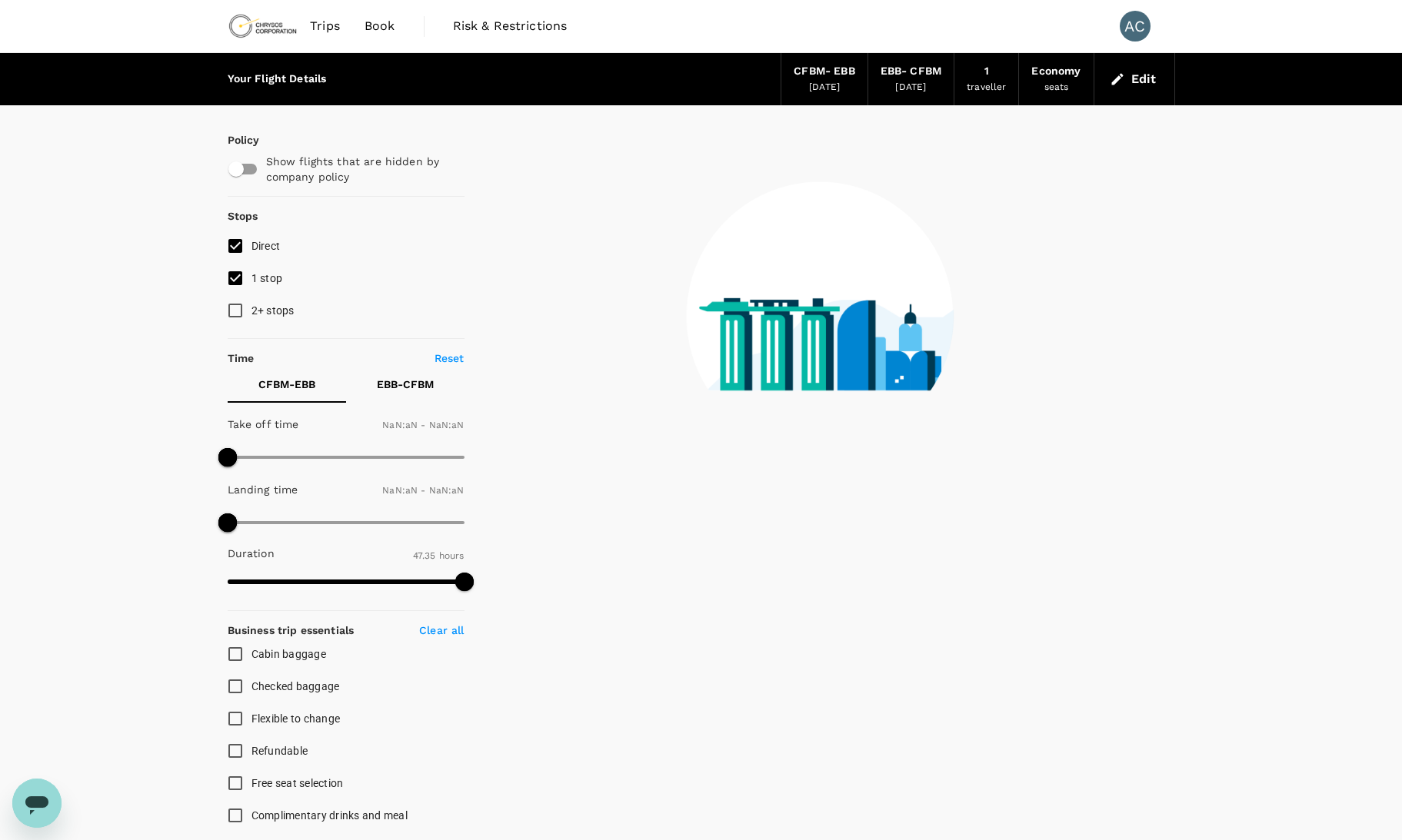
type input "1440"
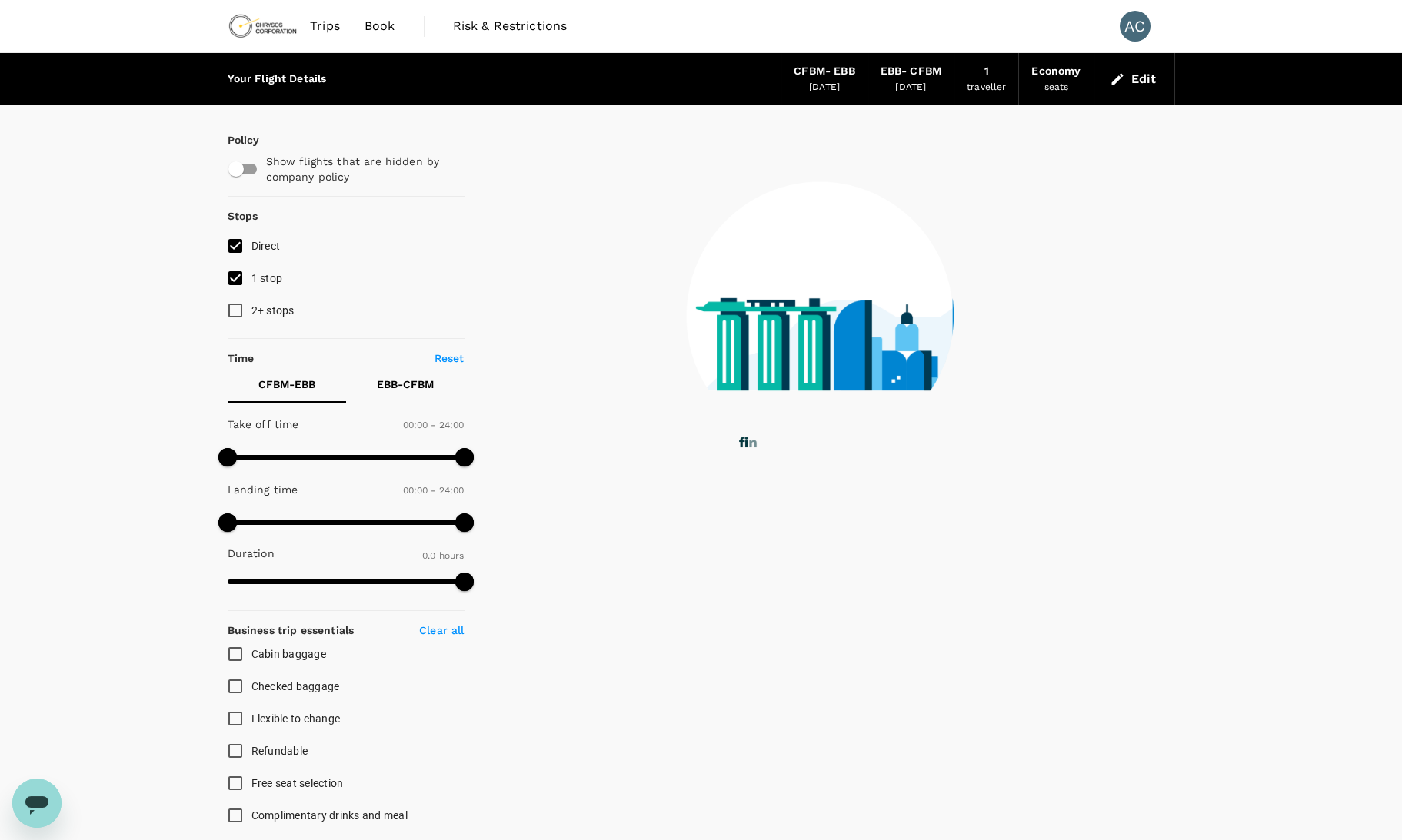
type input "1345"
checkbox input "true"
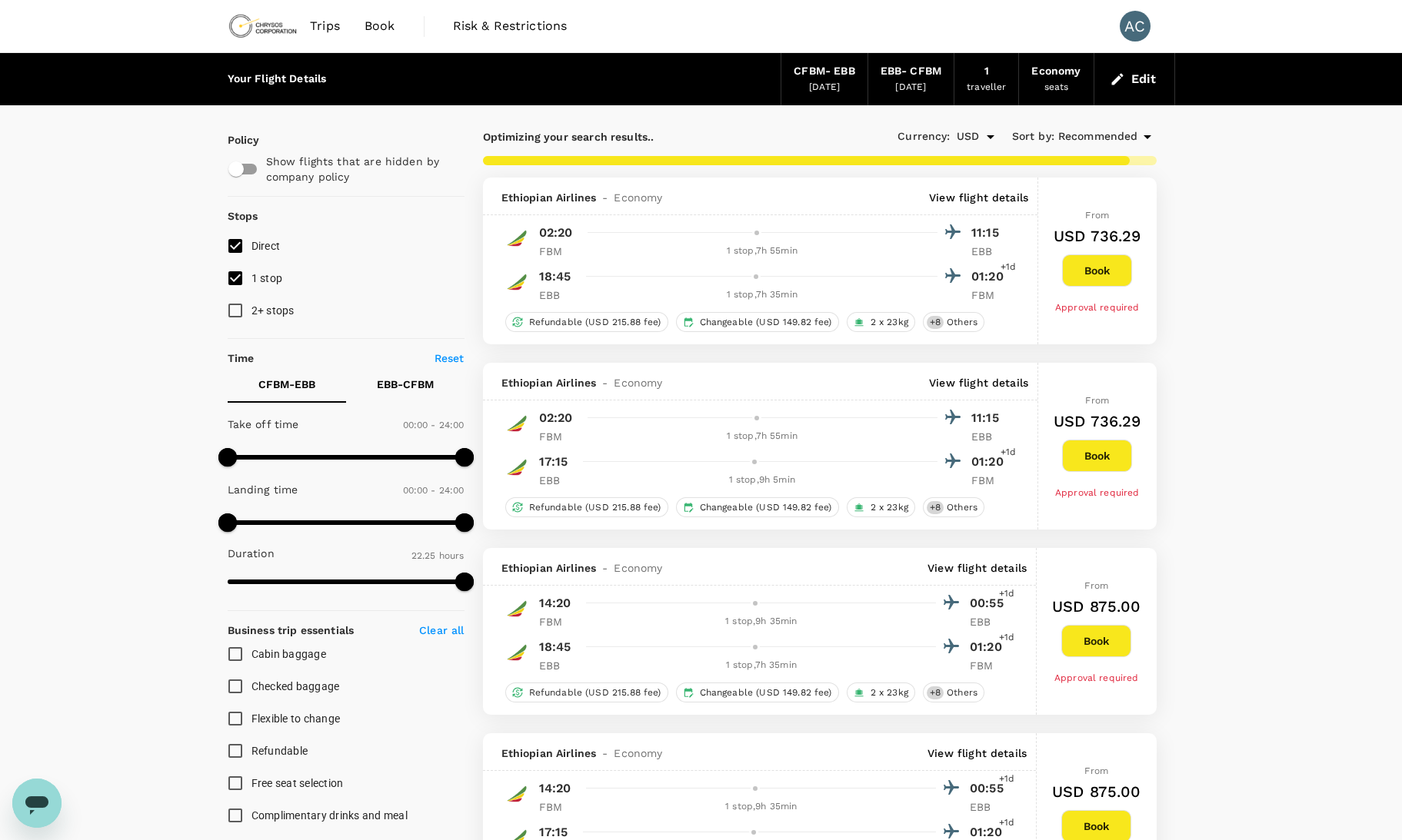
type input "2855"
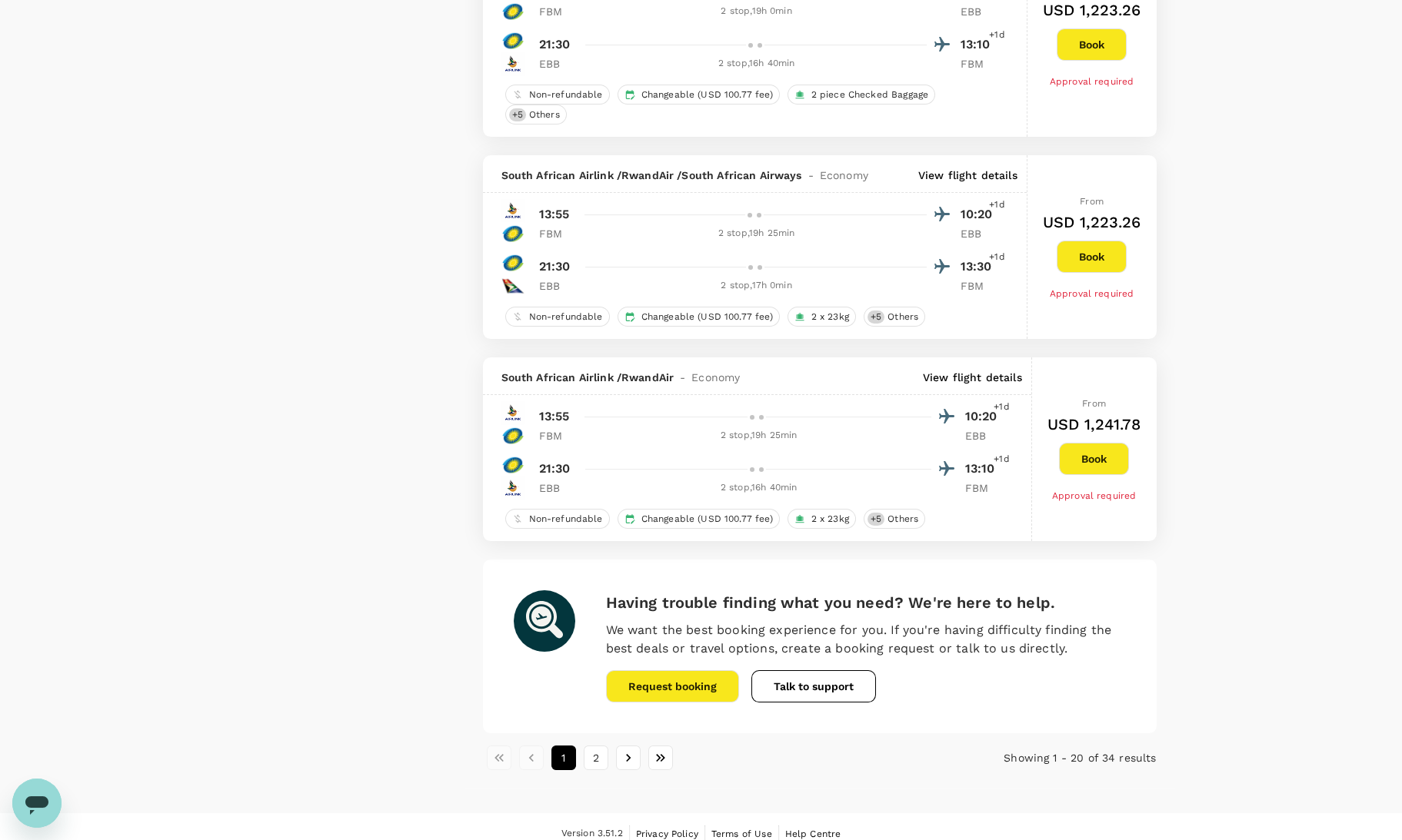
scroll to position [3454, 0]
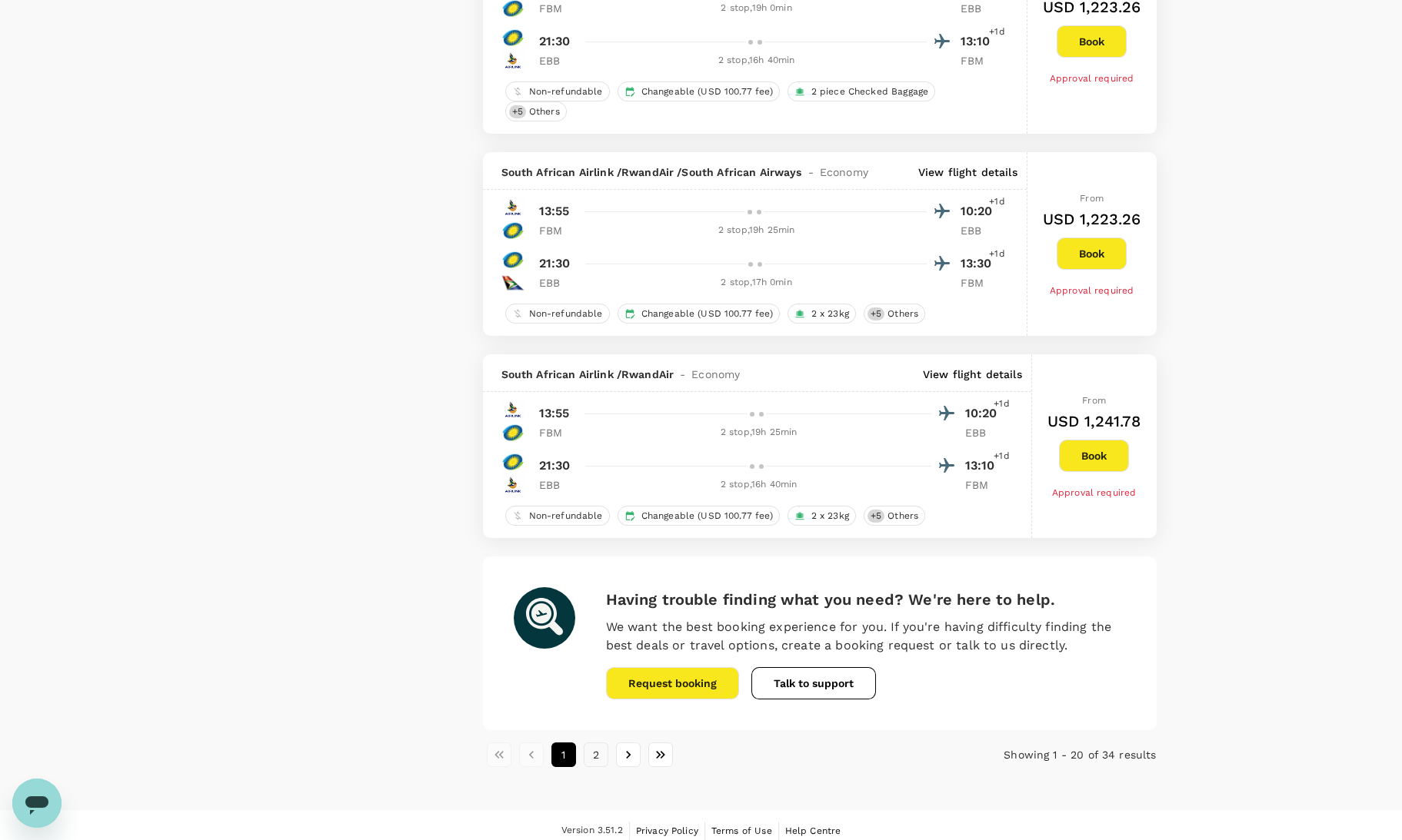
click at [593, 746] on button "2" at bounding box center [595, 754] width 25 height 25
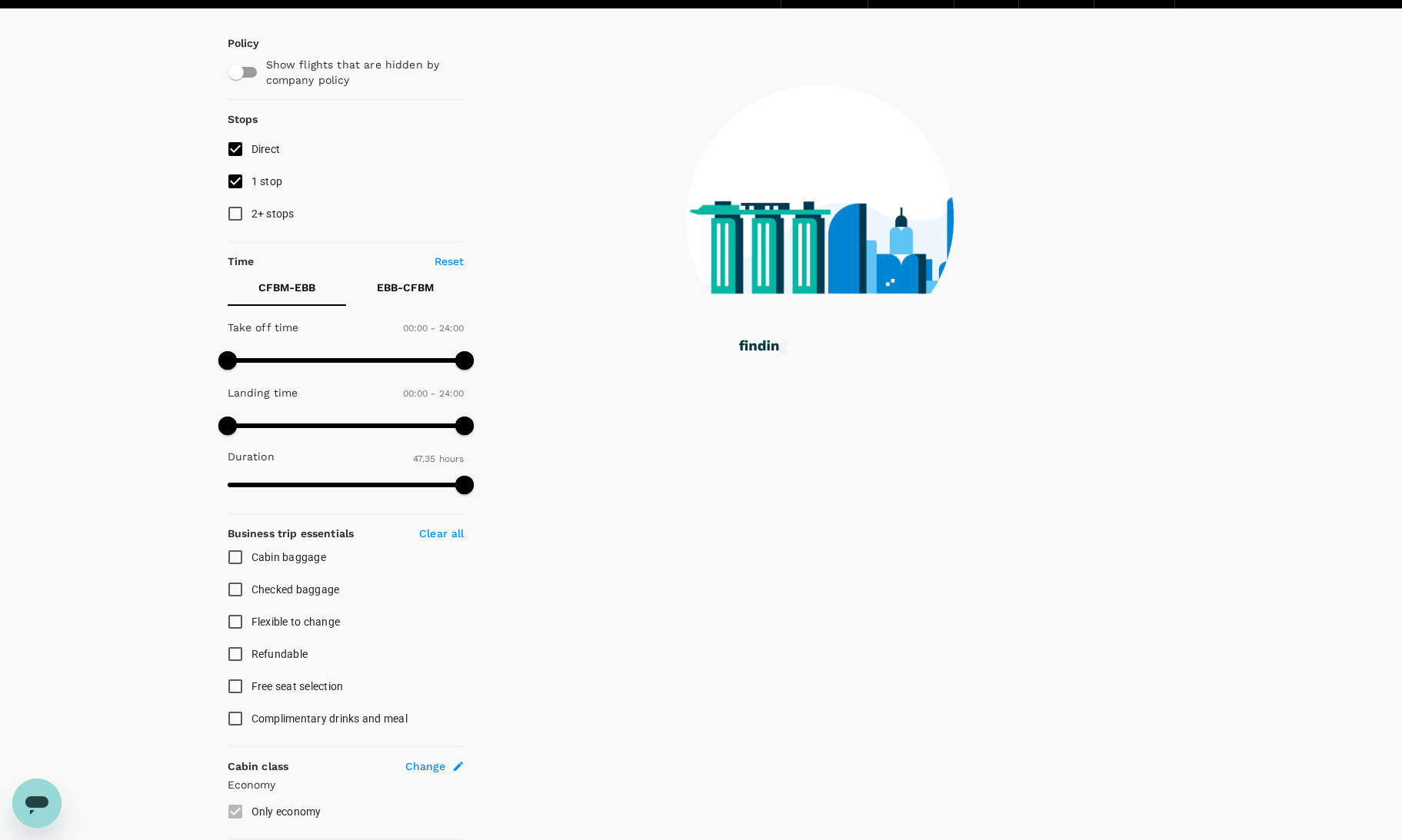
scroll to position [0, 0]
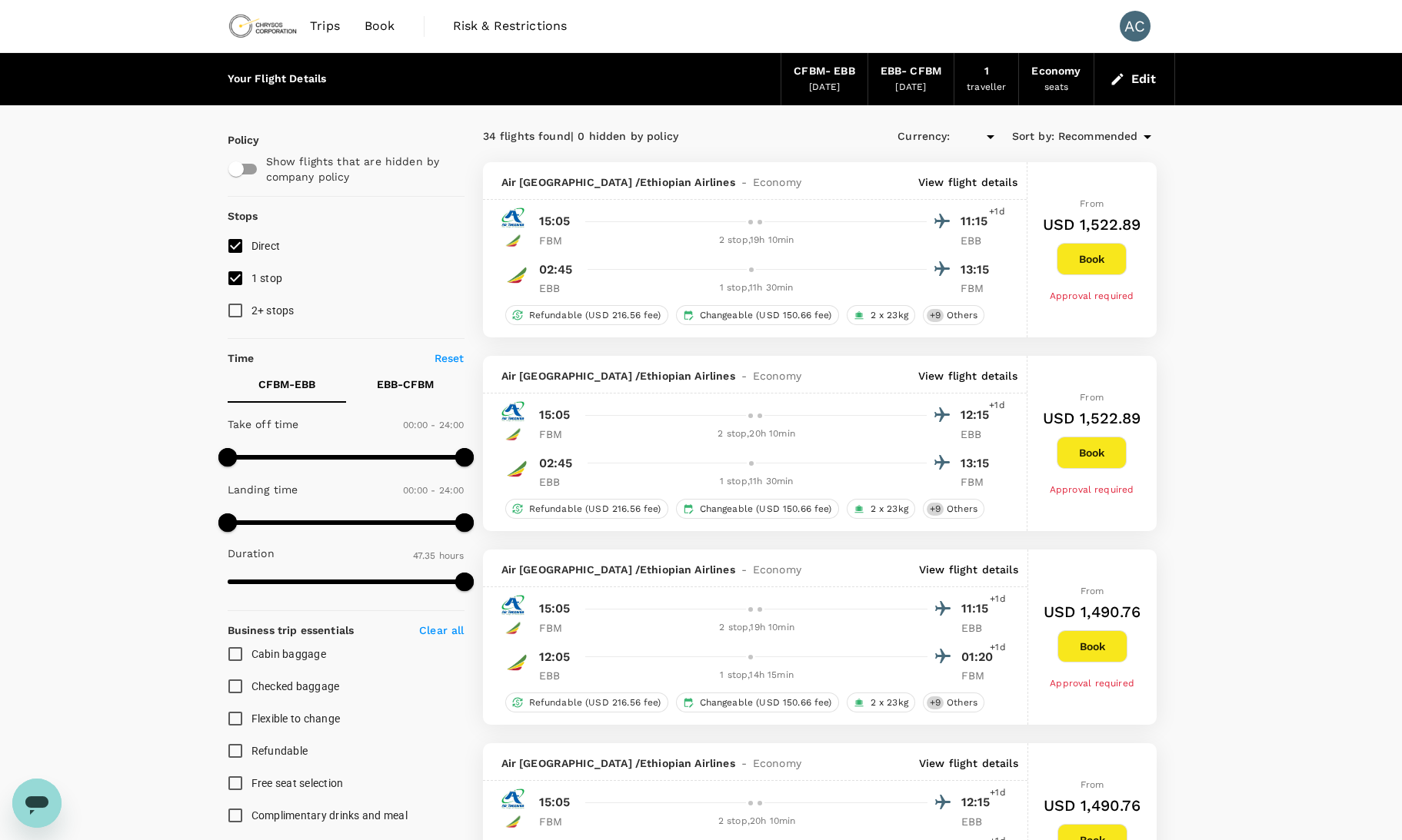
type input "USD"
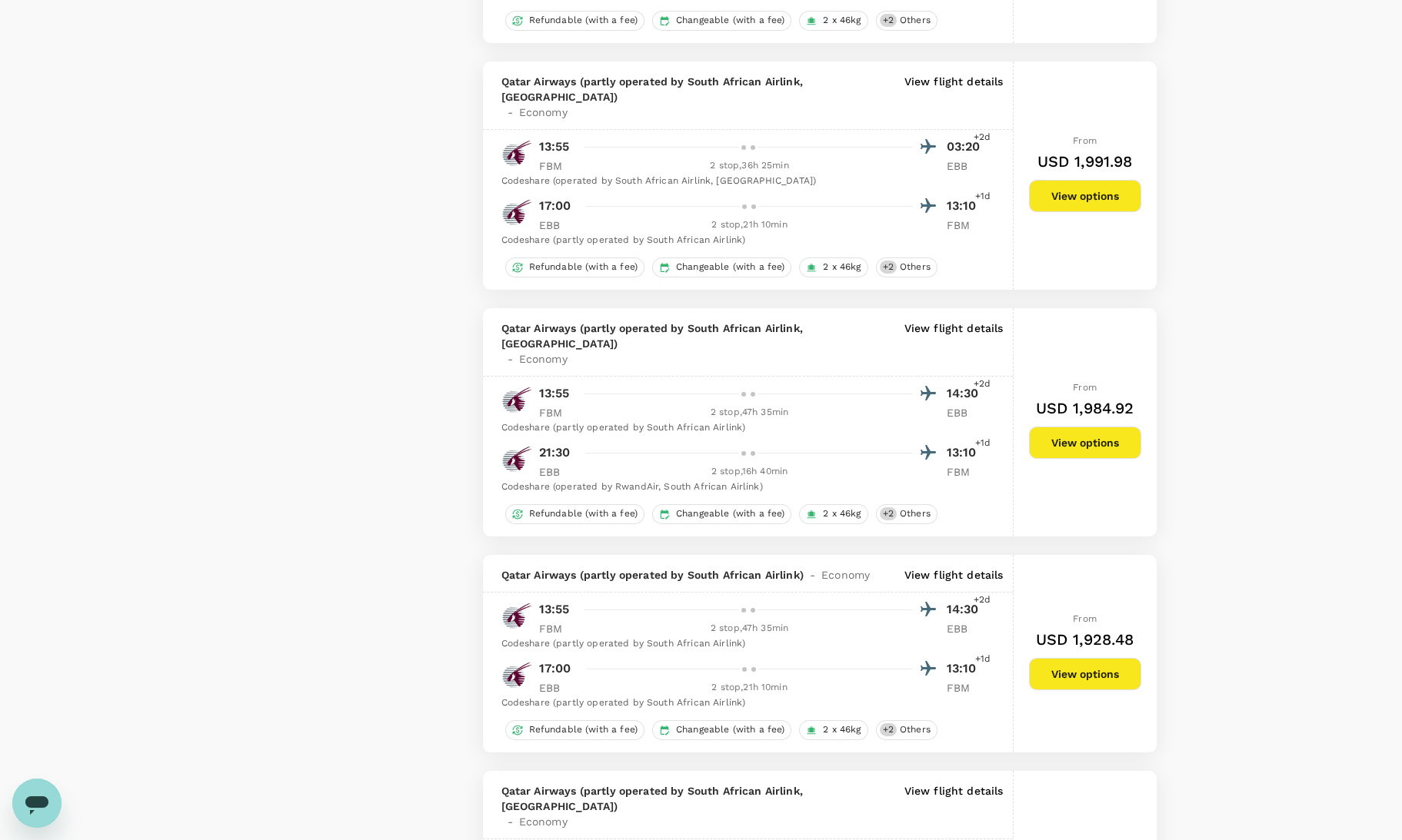
scroll to position [2673, 0]
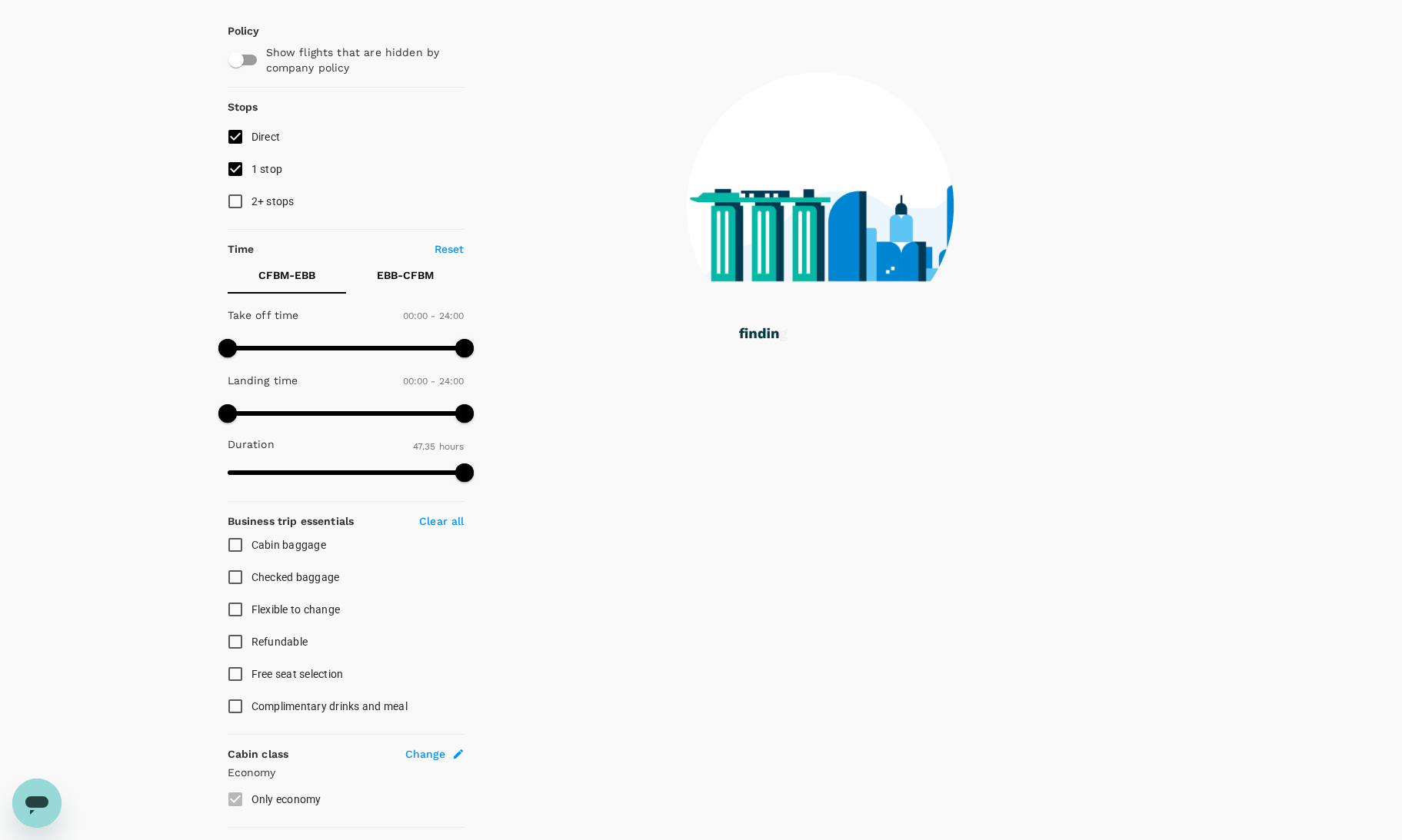
scroll to position [0, 0]
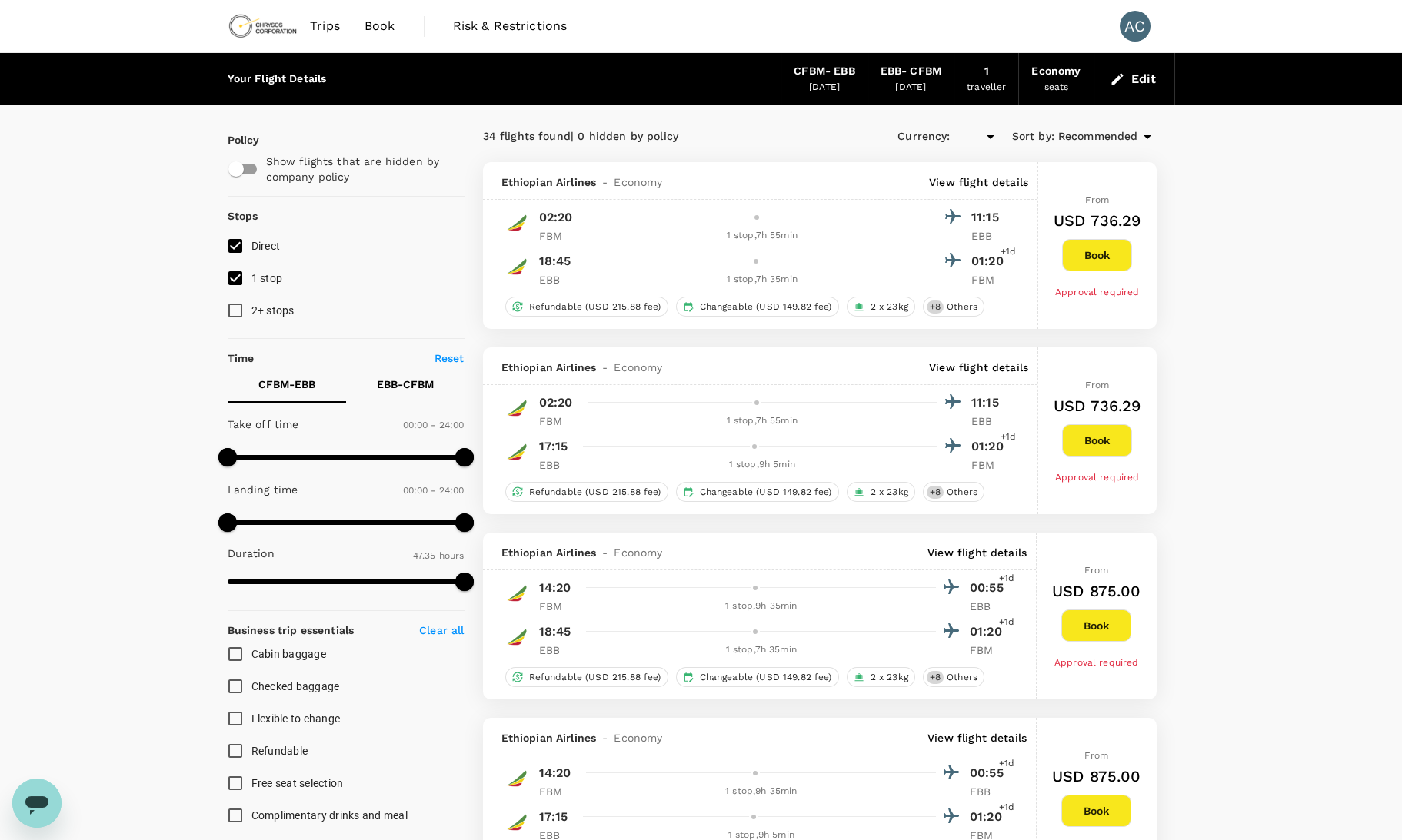
type input "USD"
click at [378, 582] on span at bounding box center [346, 582] width 237 height 23
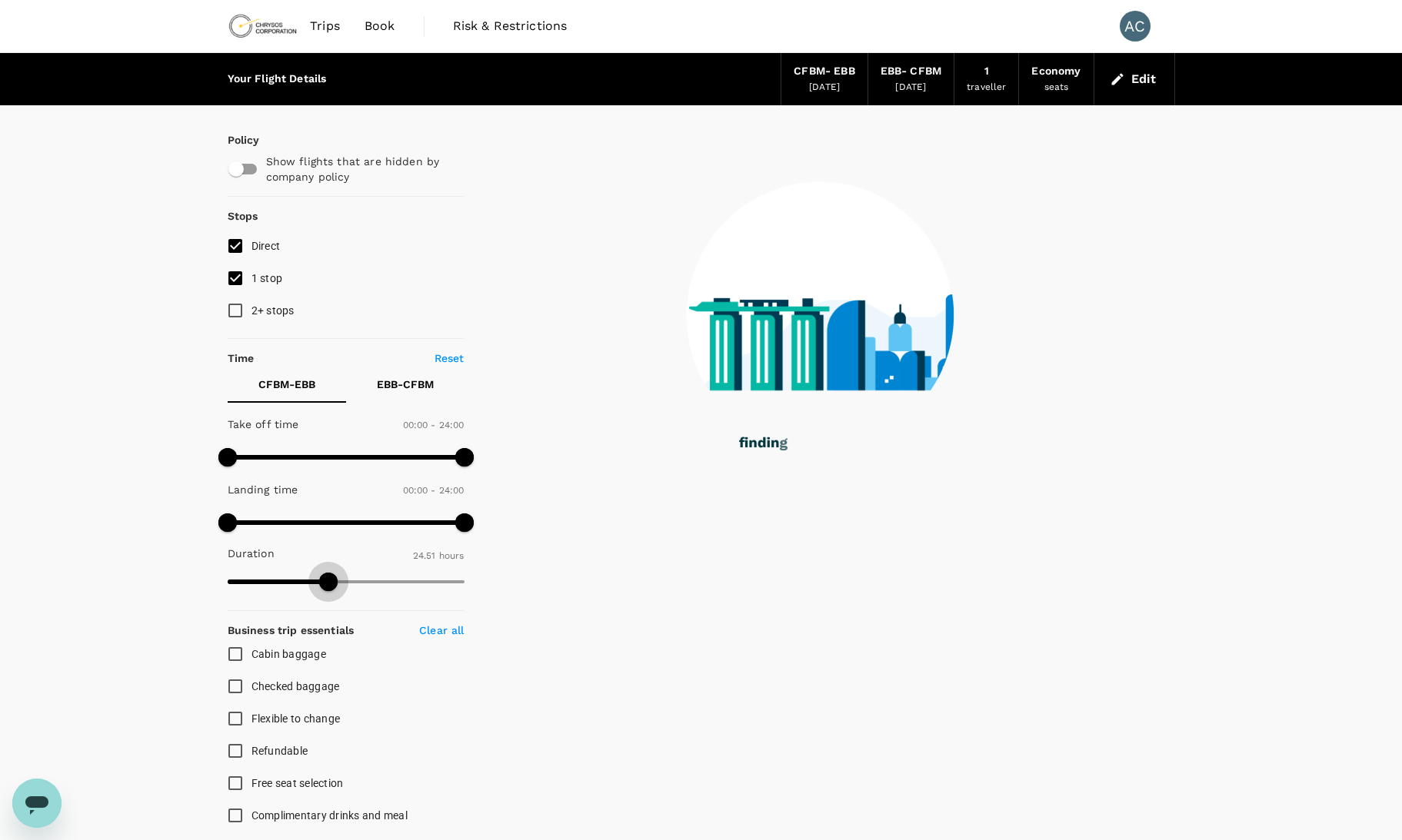
click at [328, 586] on span at bounding box center [346, 582] width 237 height 23
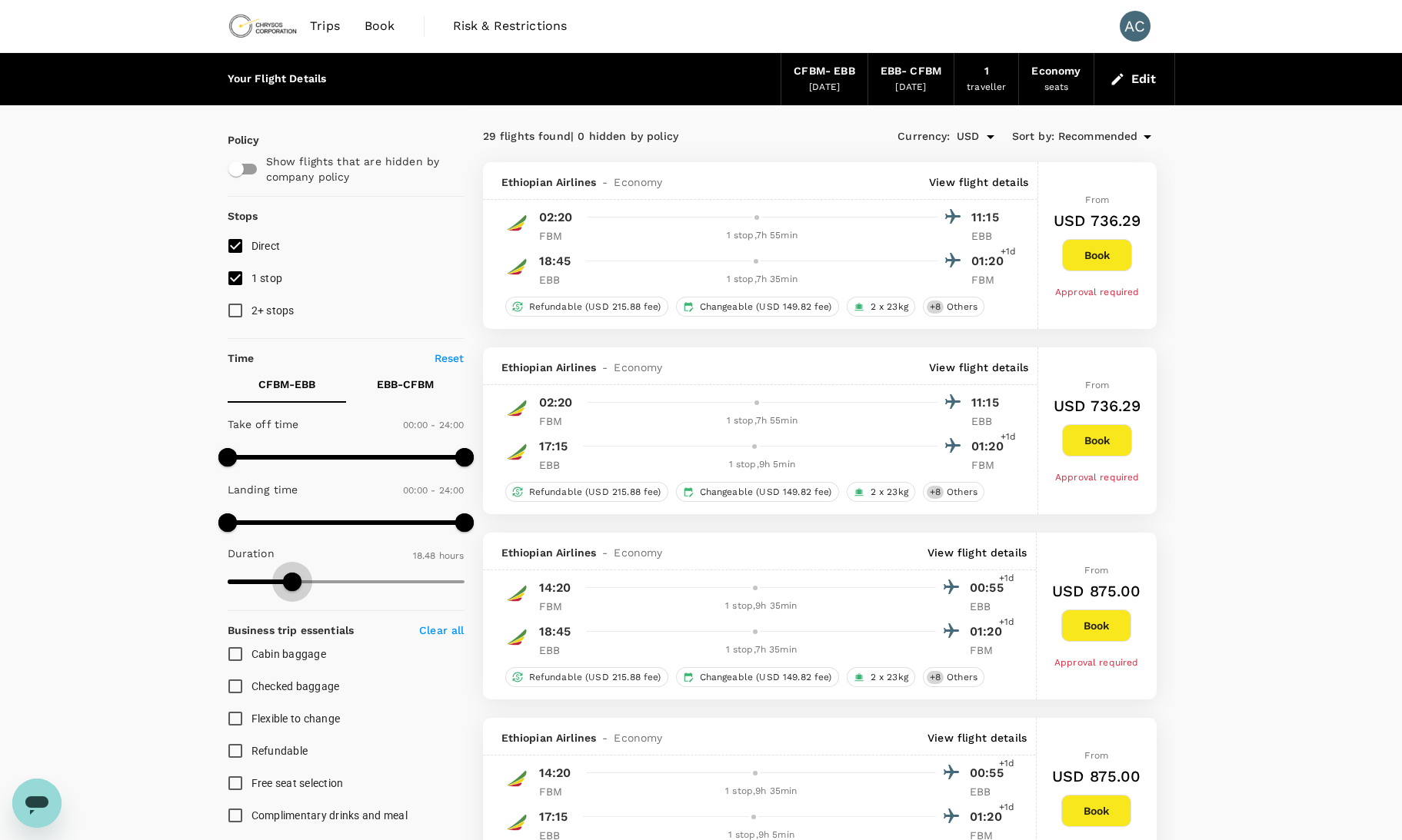
click at [292, 582] on span at bounding box center [346, 582] width 237 height 23
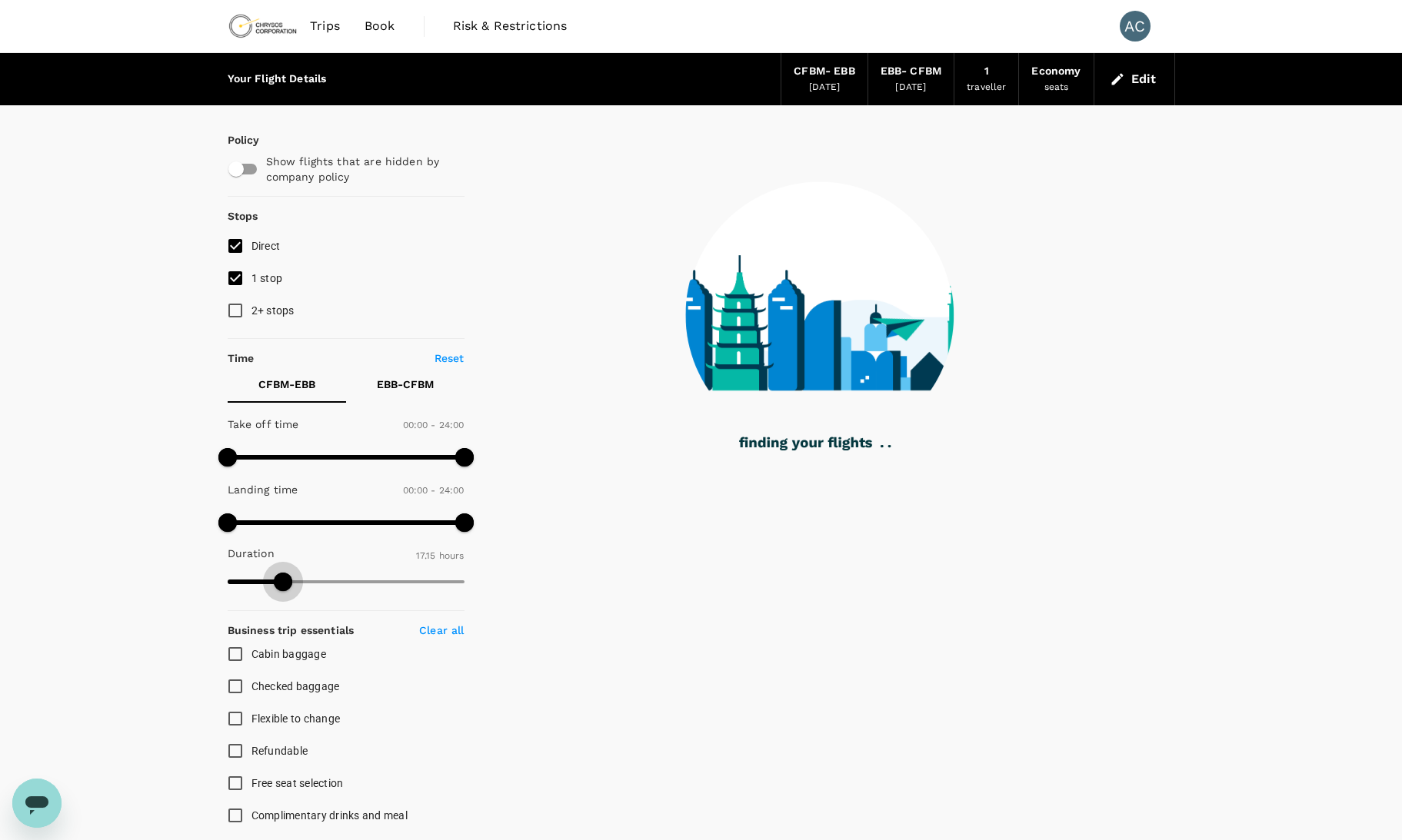
type input "974"
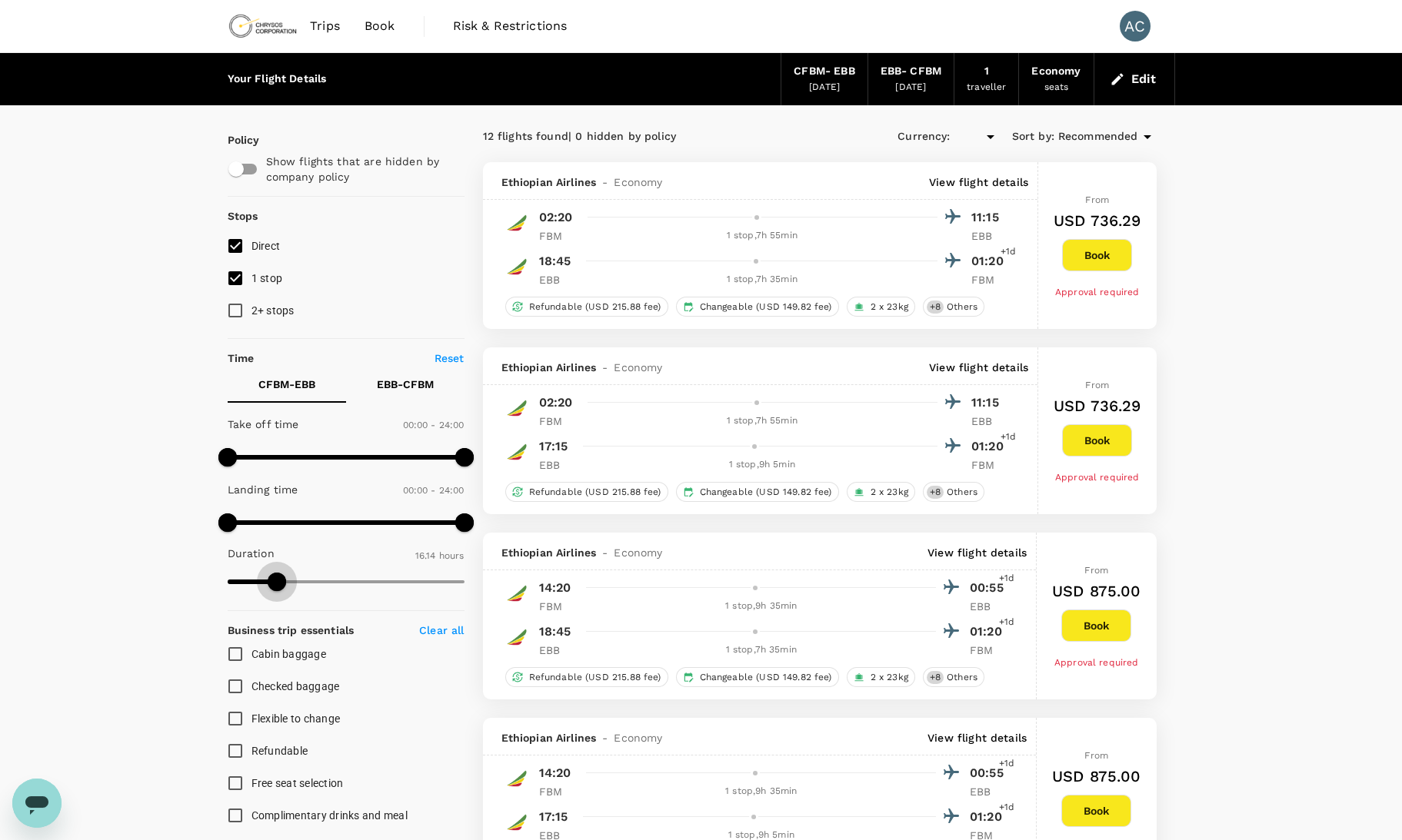
type input "USD"
drag, startPoint x: 292, startPoint y: 582, endPoint x: 263, endPoint y: 582, distance: 29.0
click at [263, 582] on span at bounding box center [262, 582] width 18 height 18
type input "1252"
click at [305, 586] on span at bounding box center [346, 582] width 237 height 23
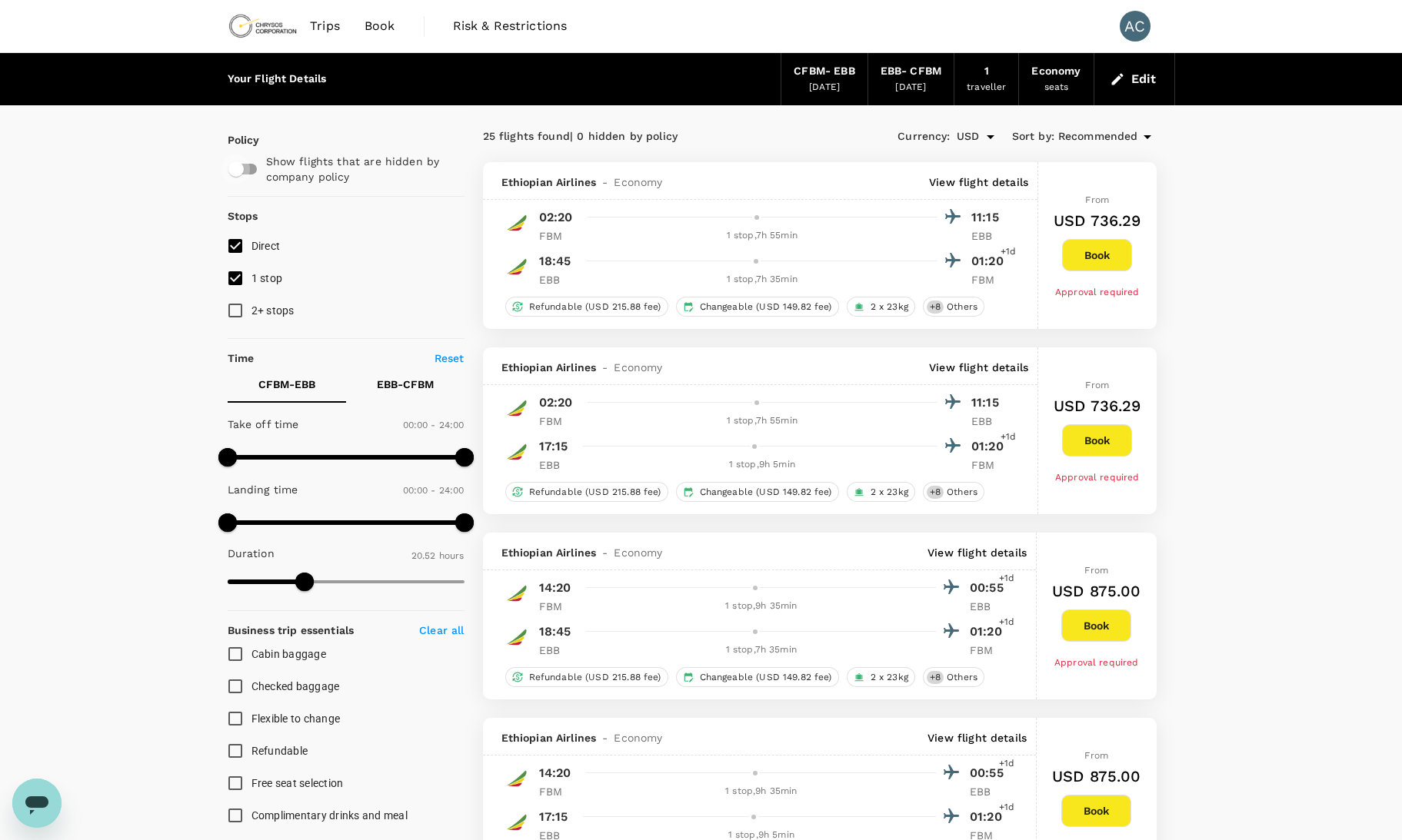
click at [250, 168] on input "checkbox" at bounding box center [236, 169] width 88 height 30
checkbox input "true"
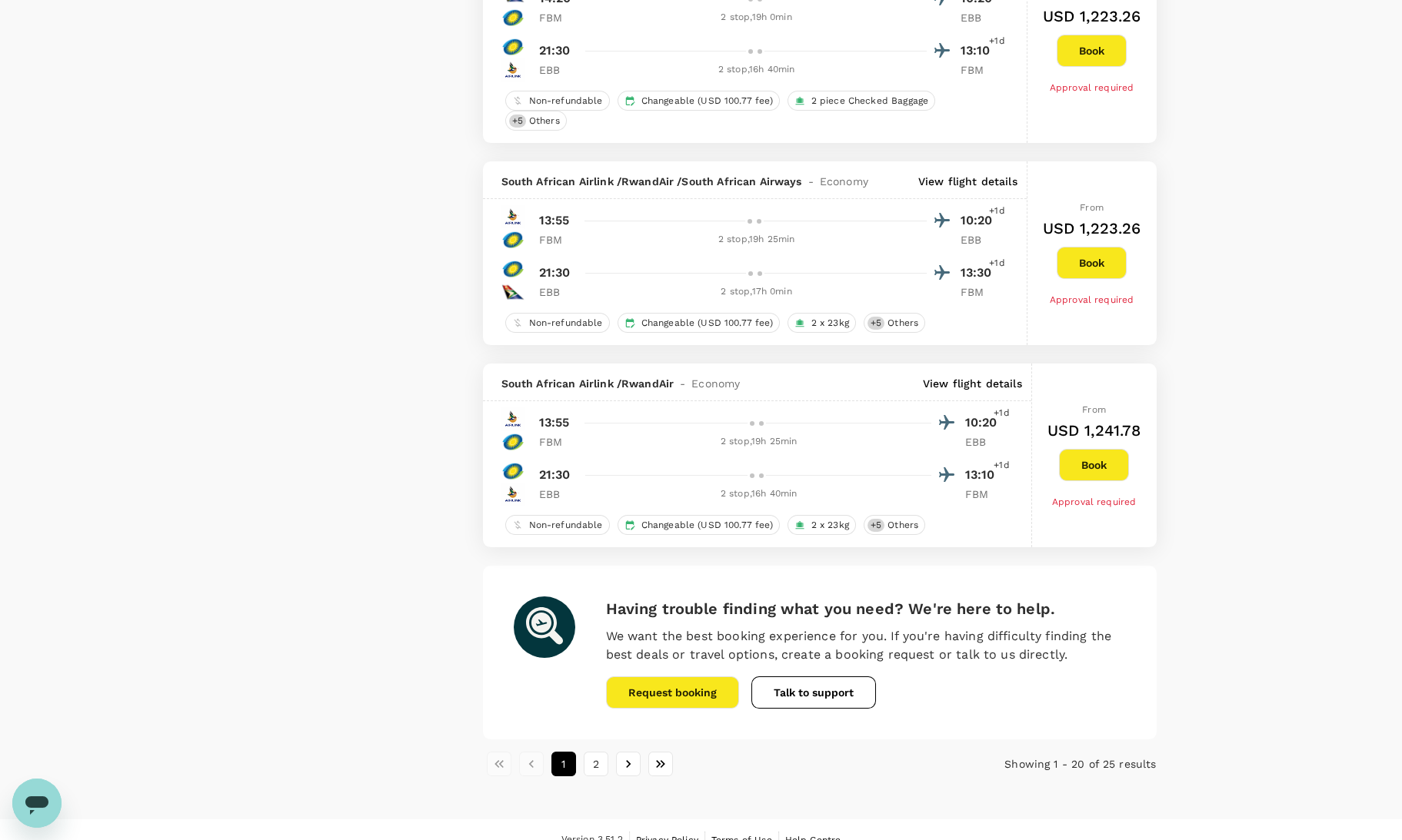
scroll to position [3454, 0]
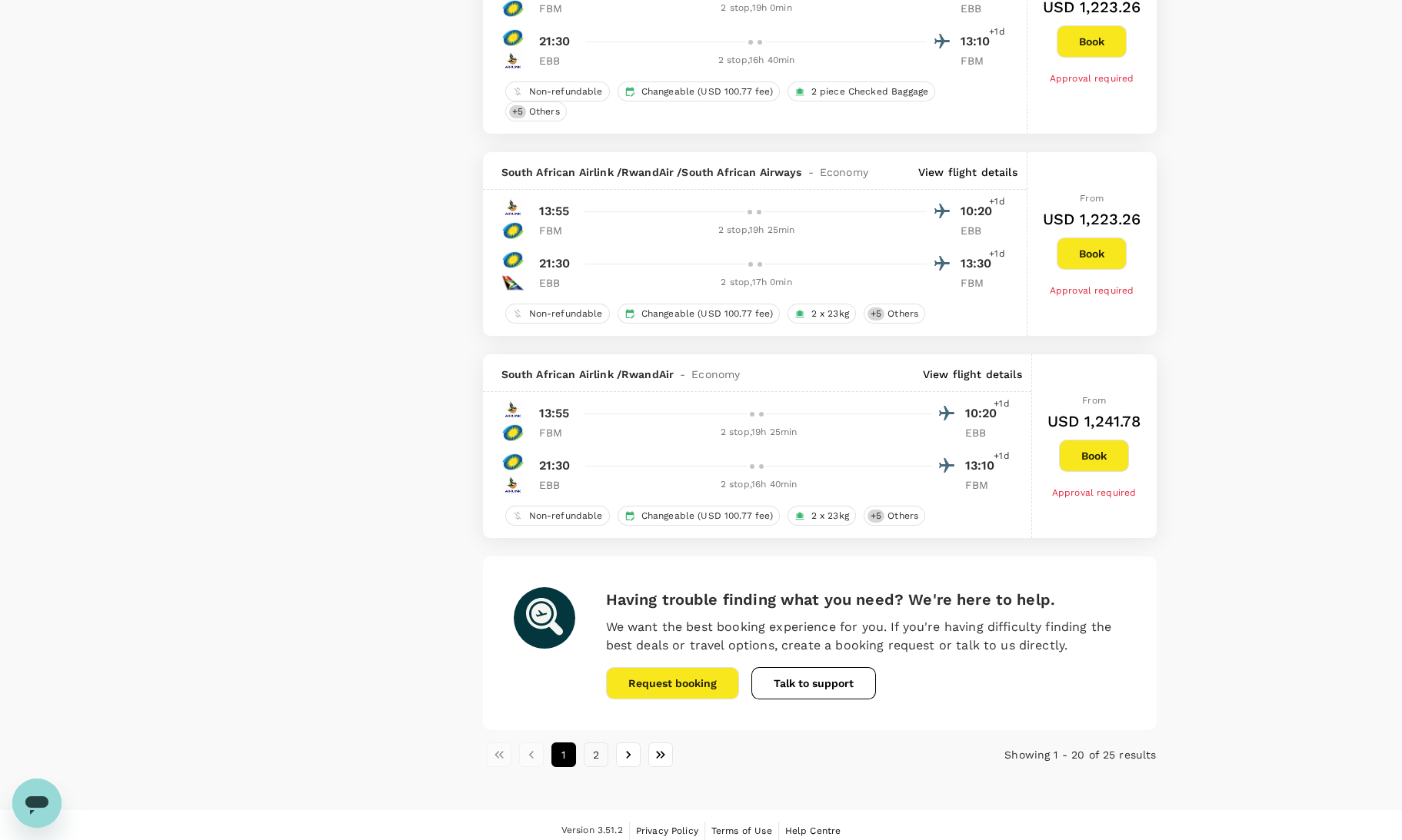
click at [602, 747] on button "2" at bounding box center [595, 754] width 25 height 25
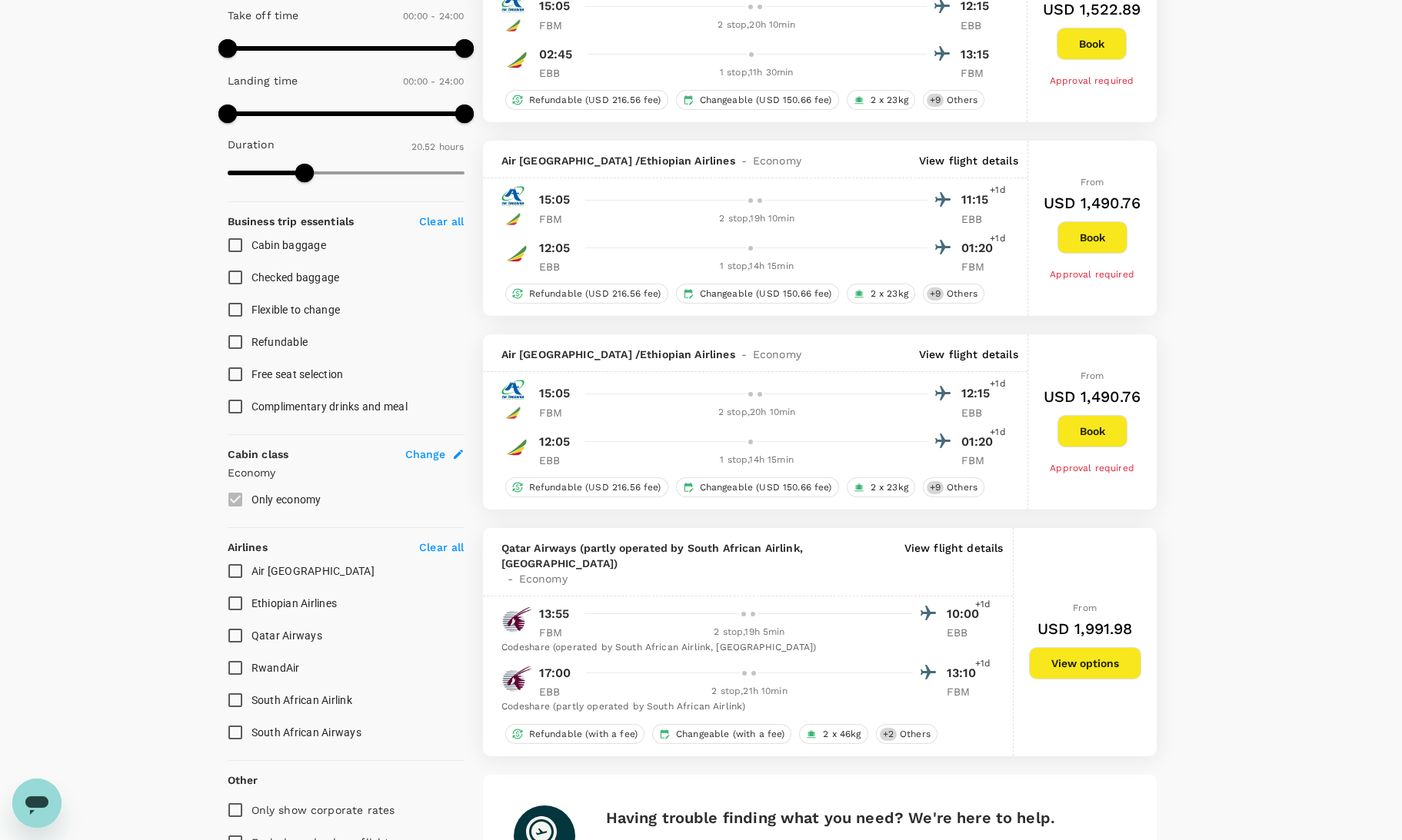
scroll to position [620, 0]
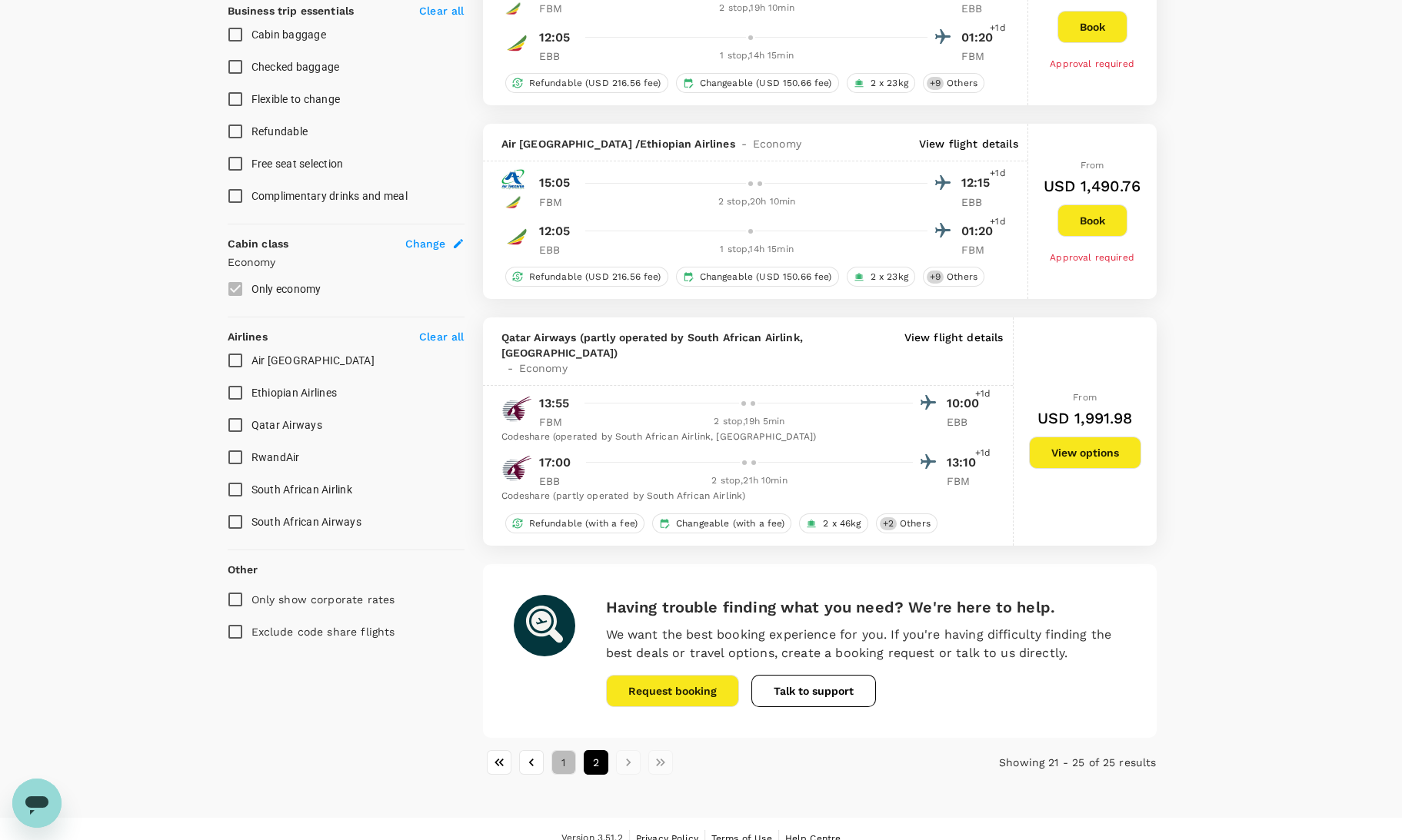
click at [562, 750] on button "1" at bounding box center [563, 762] width 25 height 25
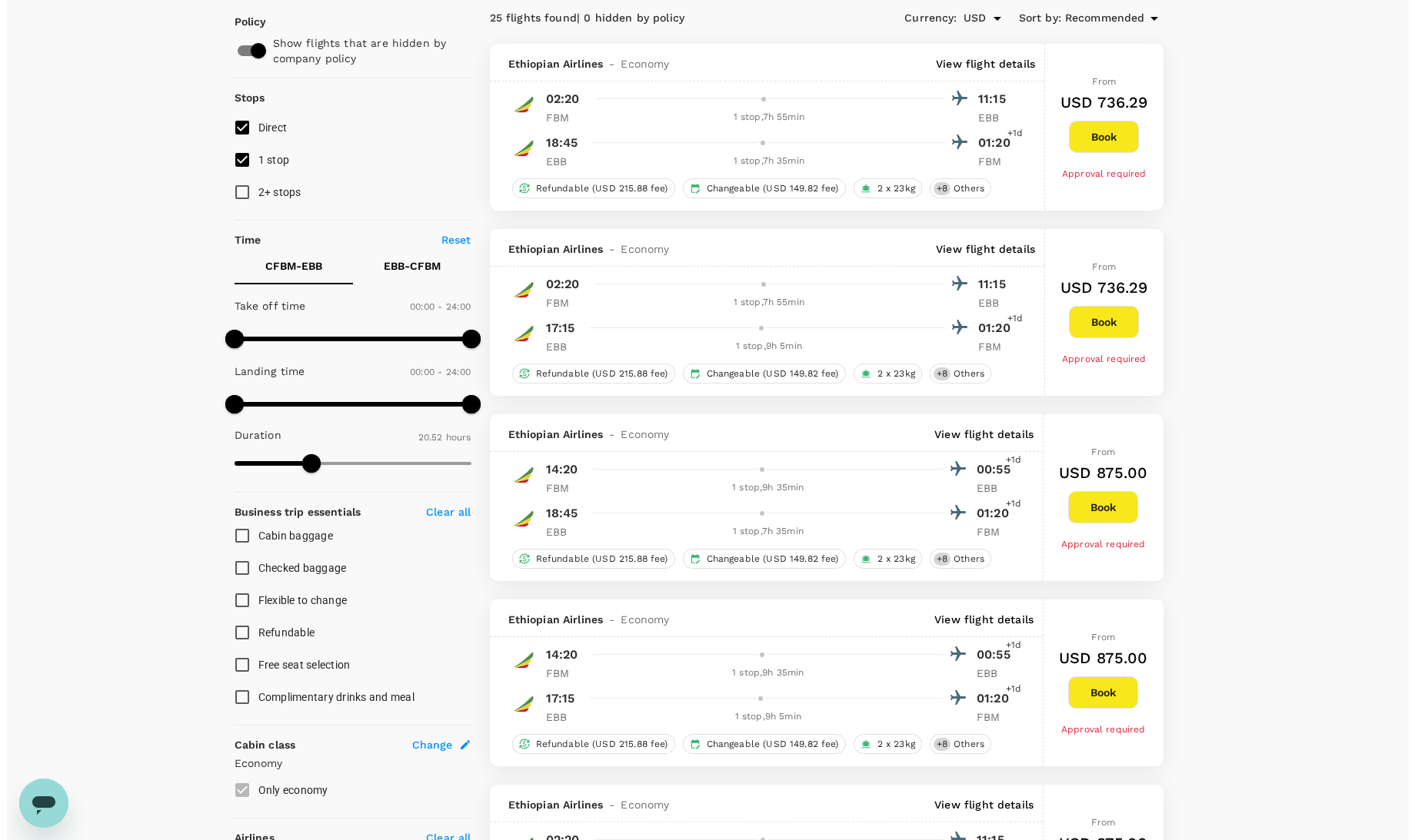
scroll to position [0, 0]
